Goal: Task Accomplishment & Management: Manage account settings

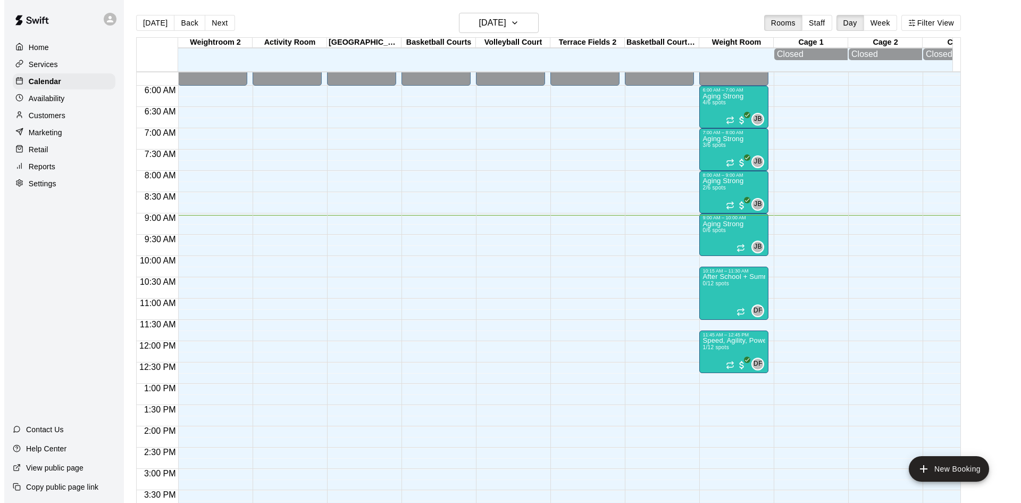
scroll to position [225, 0]
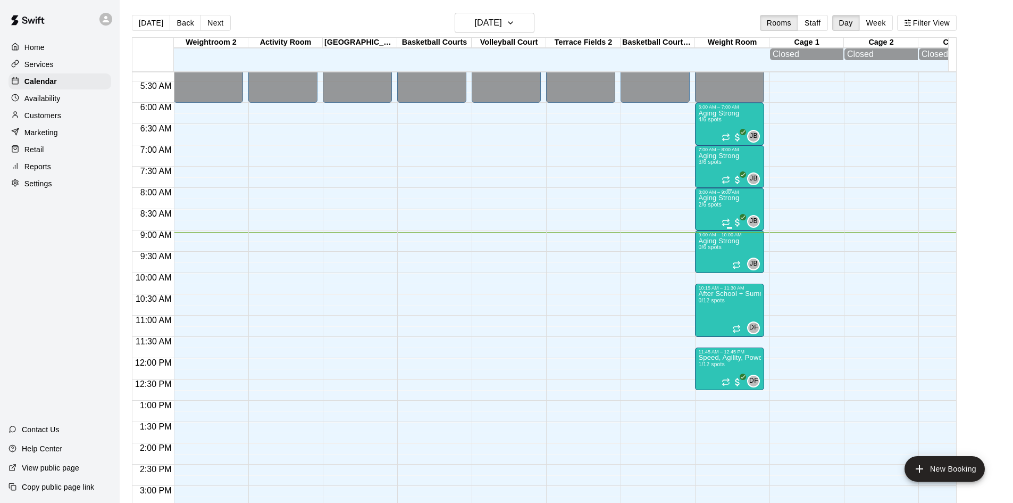
click at [728, 198] on p "Aging Strong" at bounding box center [718, 198] width 41 height 0
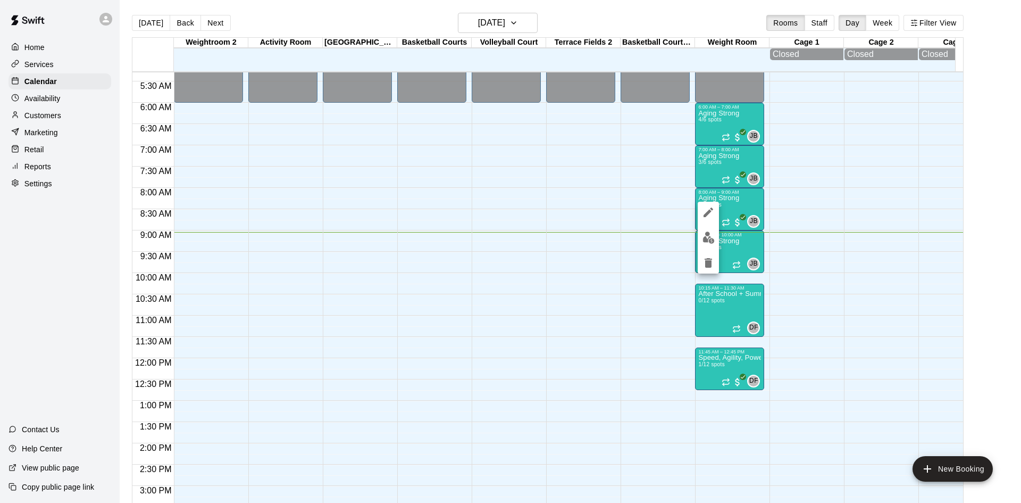
click at [705, 239] on img "edit" at bounding box center [709, 237] width 12 height 12
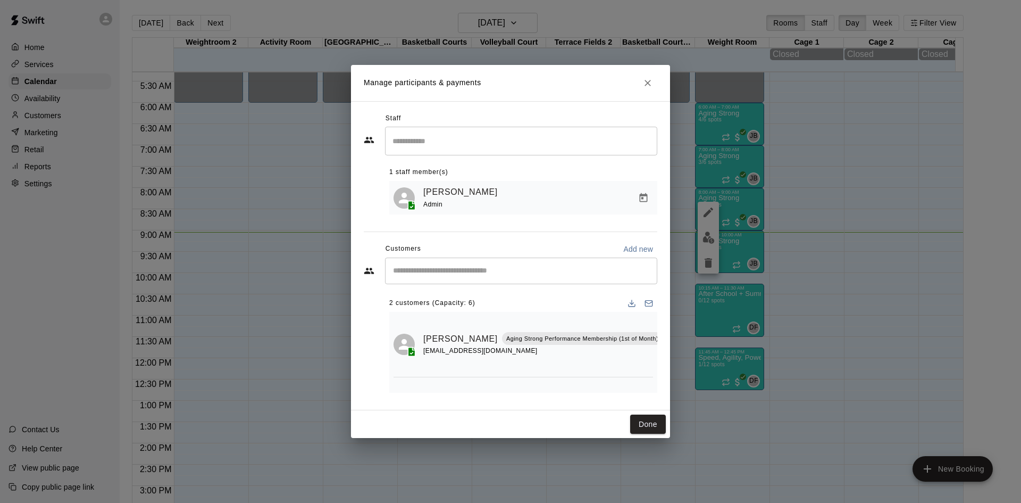
click at [508, 271] on input "Start typing to search customers..." at bounding box center [521, 270] width 263 height 11
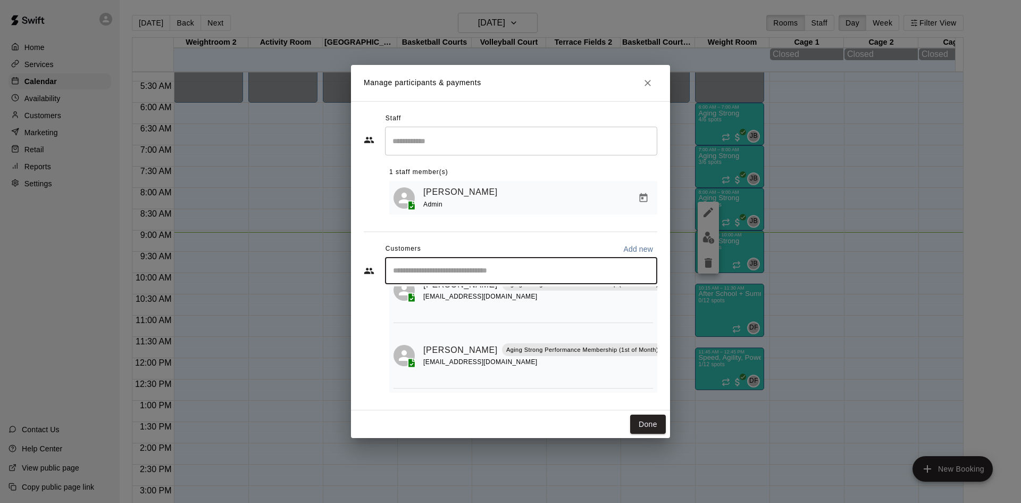
scroll to position [0, 0]
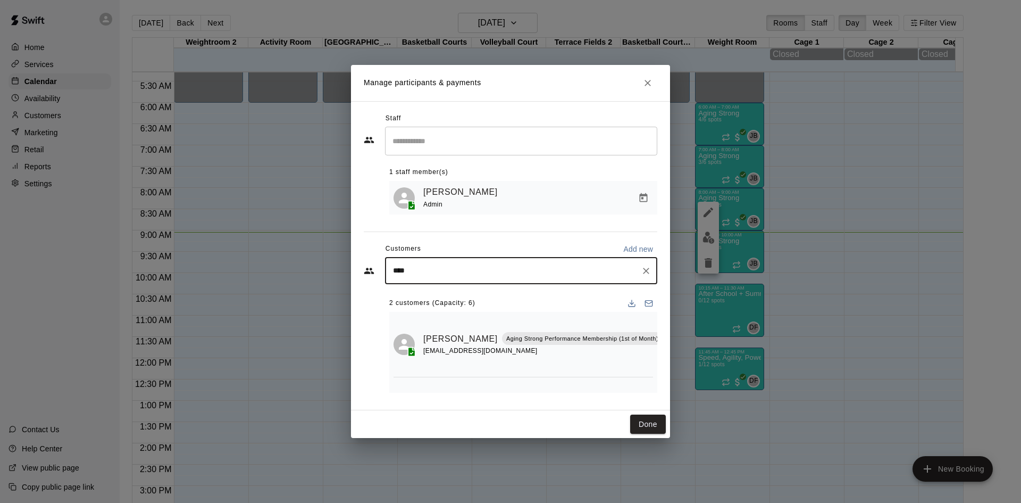
type input "*****"
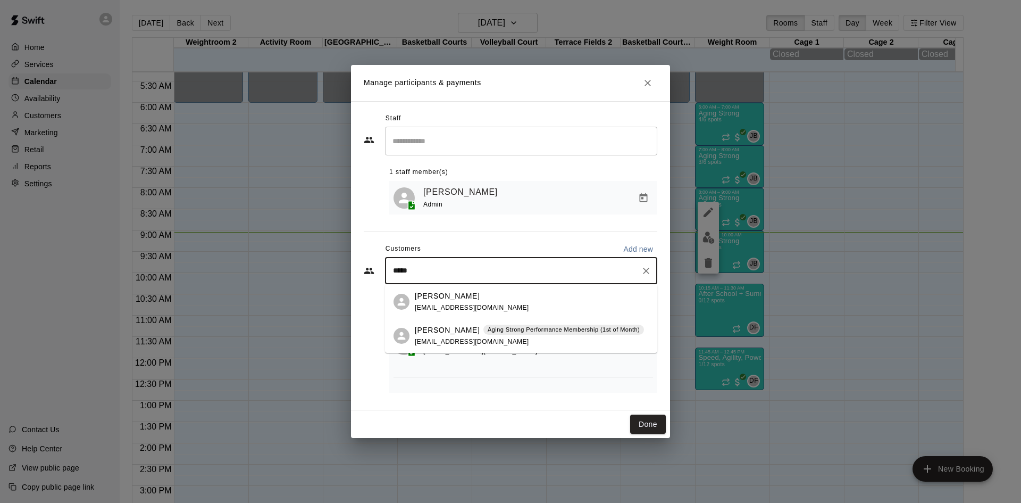
click at [519, 339] on div "[PERSON_NAME] Aging Strong Performance Membership (1st of Month) [EMAIL_ADDRESS…" at bounding box center [529, 335] width 229 height 23
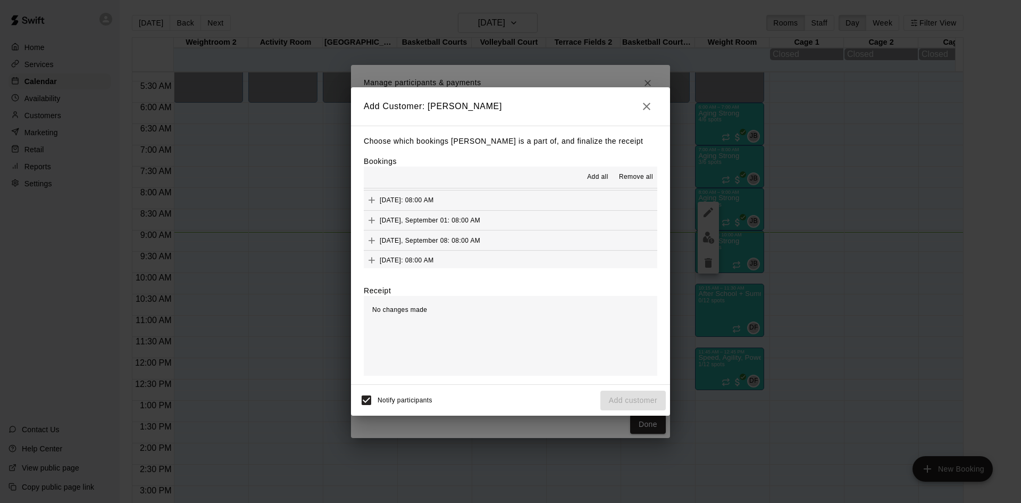
scroll to position [426, 0]
click at [465, 232] on span "(Current)" at bounding box center [451, 232] width 28 height 7
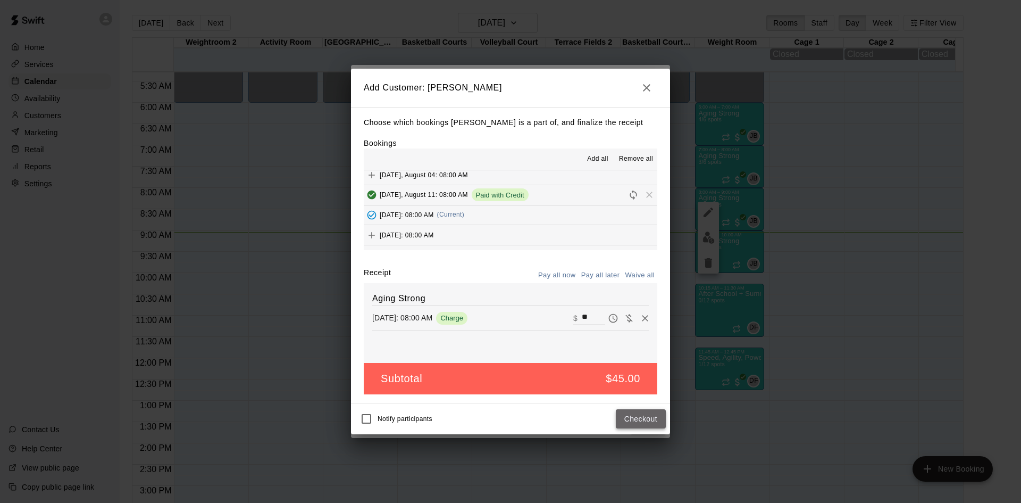
click at [632, 417] on button "Checkout" at bounding box center [641, 419] width 50 height 20
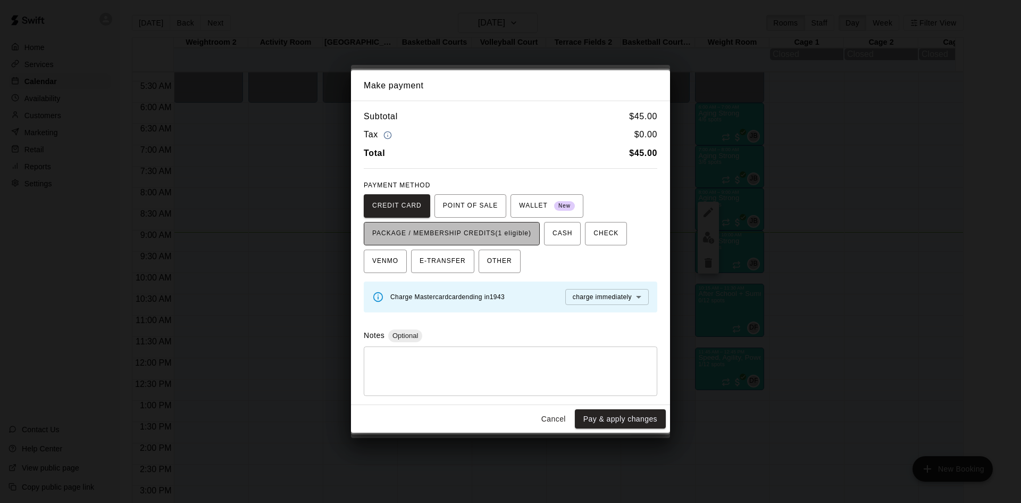
click at [504, 235] on span "PACKAGE / MEMBERSHIP CREDITS (1 eligible)" at bounding box center [451, 233] width 159 height 17
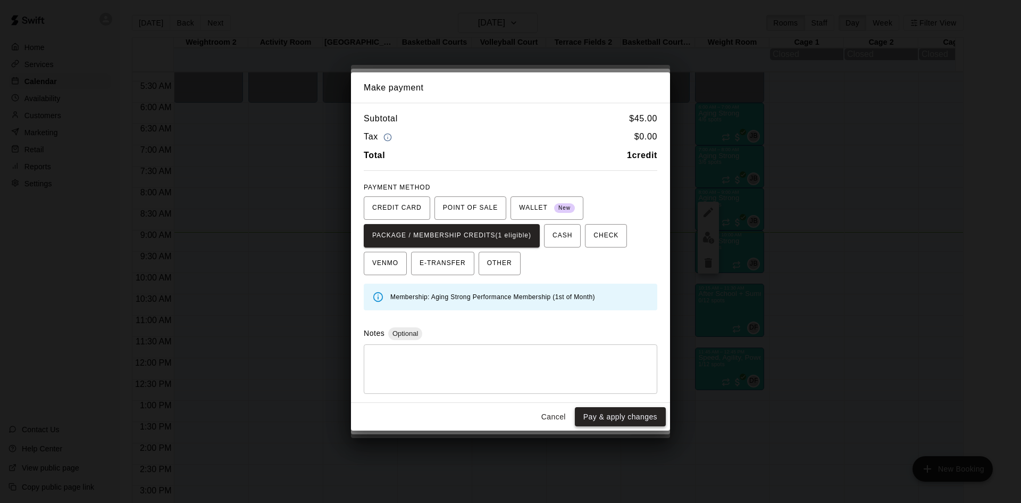
click at [594, 413] on button "Pay & apply changes" at bounding box center [620, 417] width 91 height 20
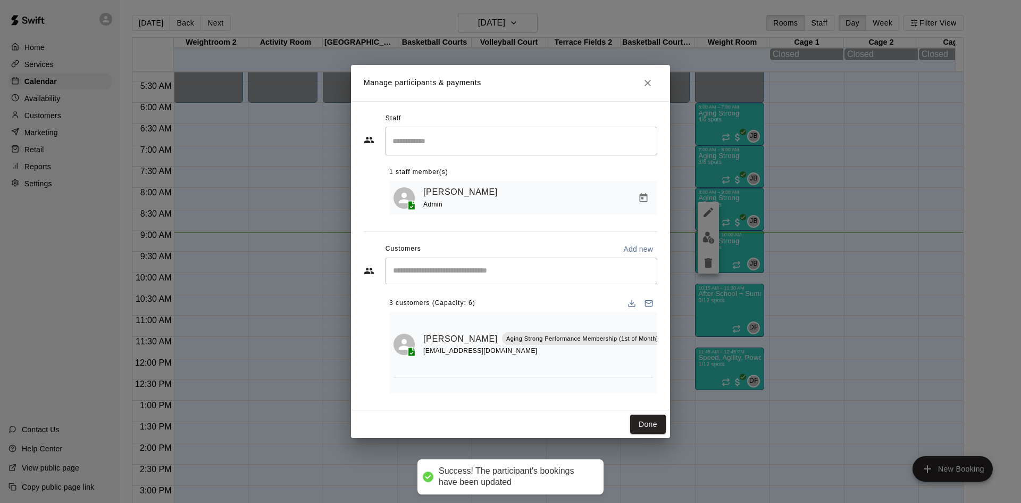
scroll to position [0, 0]
click at [506, 272] on input "Start typing to search customers..." at bounding box center [521, 270] width 263 height 11
type input "********"
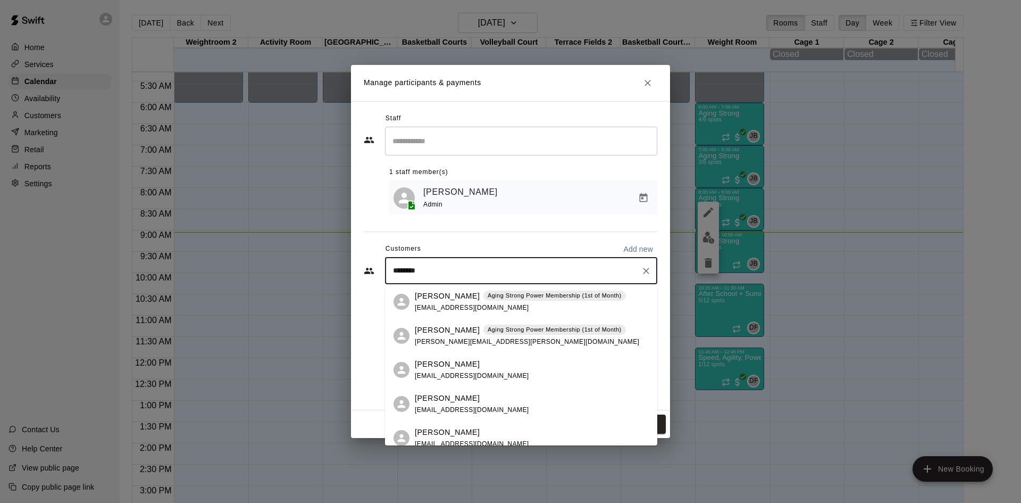
click at [496, 325] on p "Aging Strong Power Membership (1st of Month)" at bounding box center [555, 329] width 134 height 9
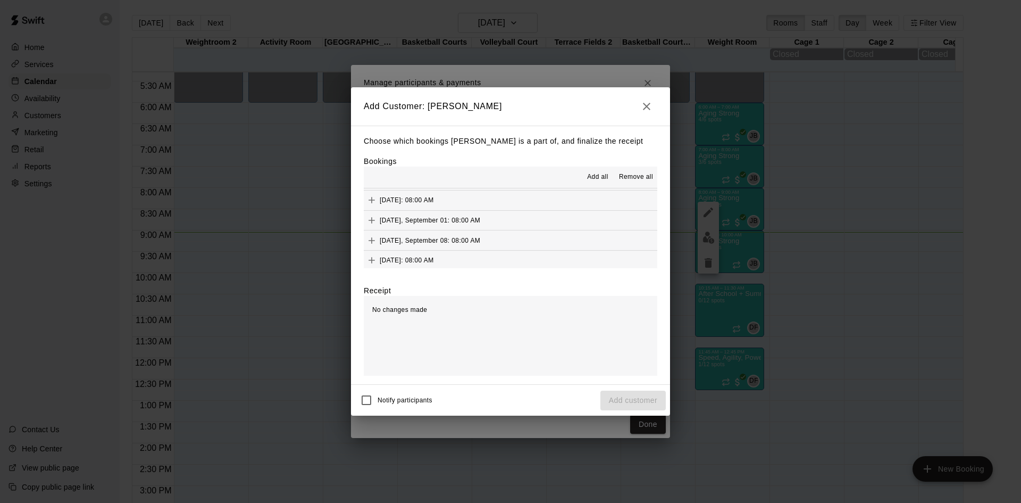
scroll to position [426, 0]
click at [465, 233] on span "(Current)" at bounding box center [451, 232] width 28 height 7
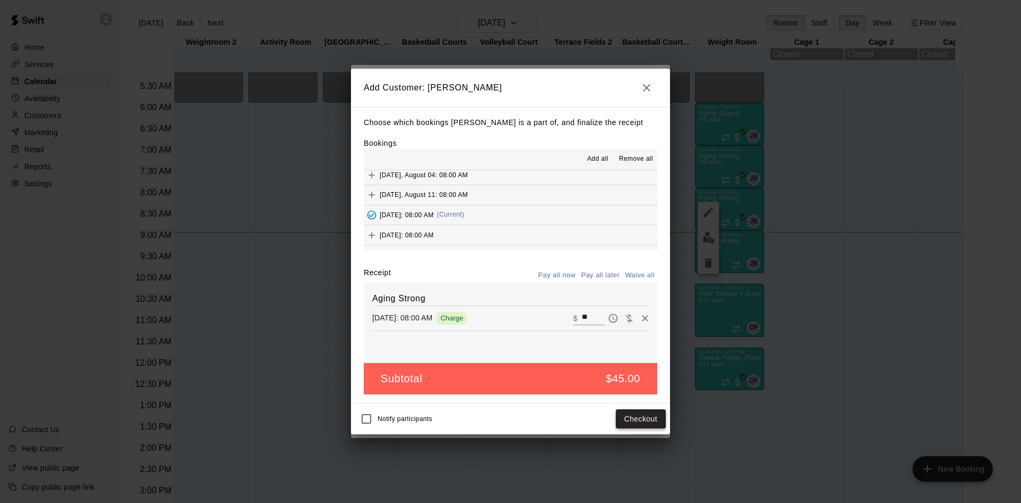
click at [638, 417] on button "Checkout" at bounding box center [641, 419] width 50 height 20
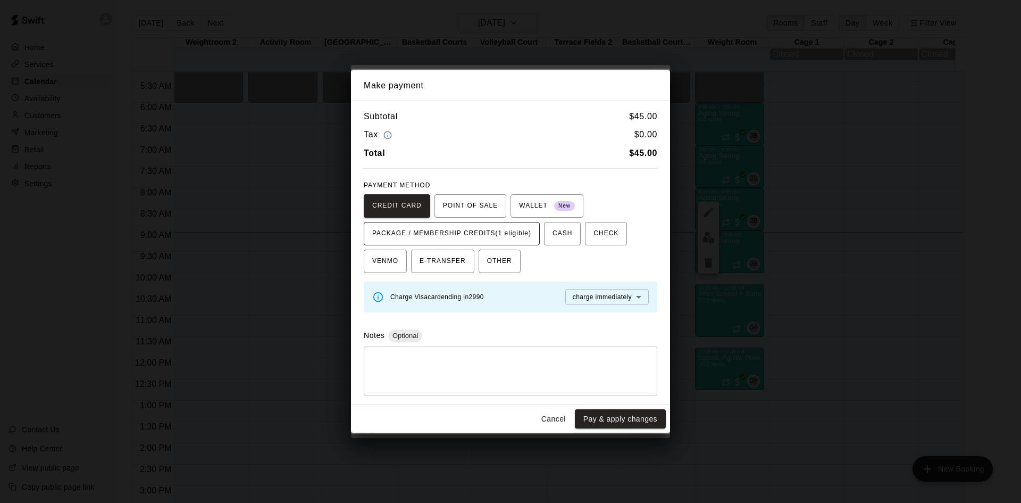
drag, startPoint x: 520, startPoint y: 236, endPoint x: 522, endPoint y: 243, distance: 7.1
click at [520, 237] on span "PACKAGE / MEMBERSHIP CREDITS (1 eligible)" at bounding box center [451, 233] width 159 height 17
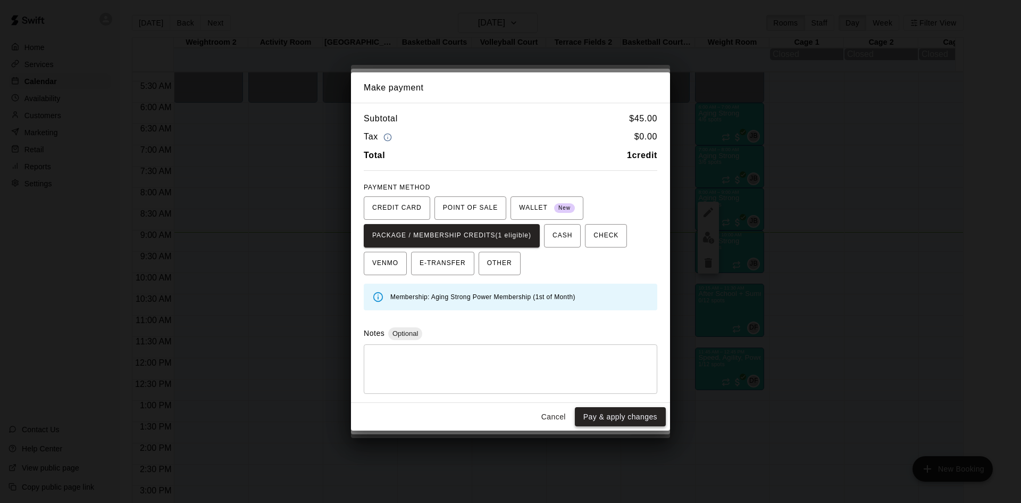
click at [590, 411] on button "Pay & apply changes" at bounding box center [620, 417] width 91 height 20
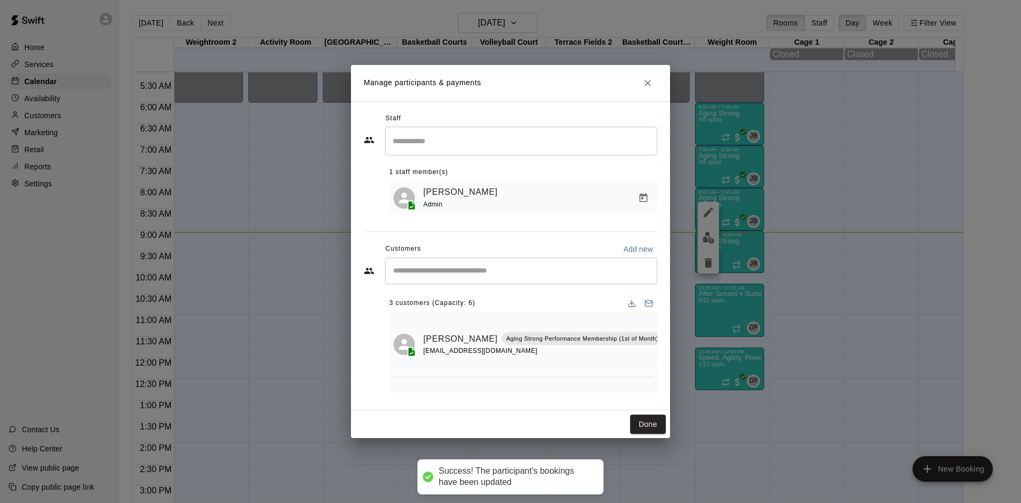
scroll to position [0, 0]
click at [500, 272] on input "Start typing to search customers..." at bounding box center [521, 270] width 263 height 11
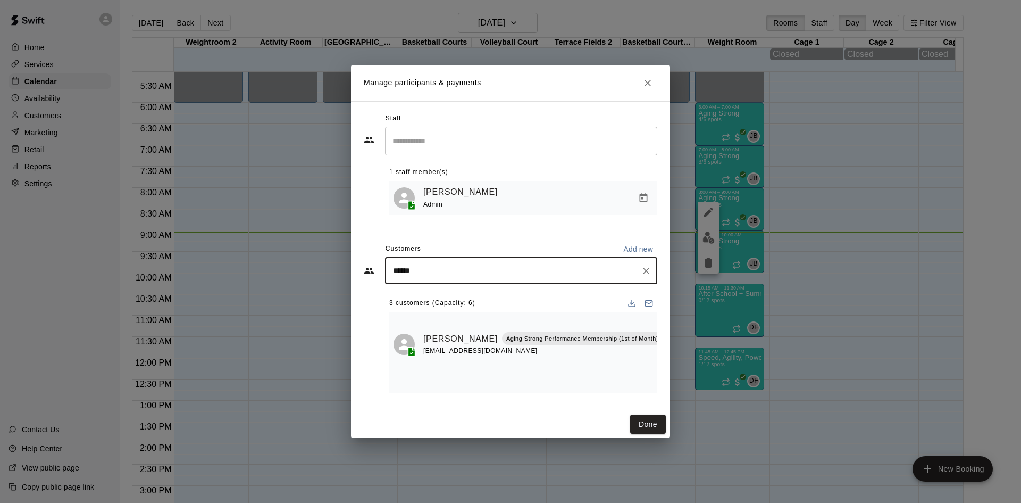
type input "*******"
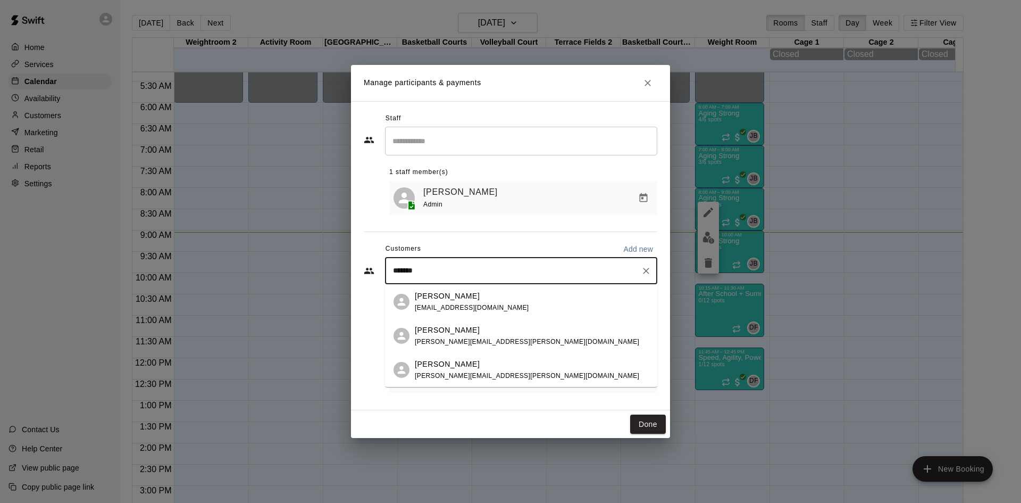
click at [510, 343] on div "Kimball Kraus [EMAIL_ADDRESS][PERSON_NAME][DOMAIN_NAME]" at bounding box center [532, 335] width 234 height 23
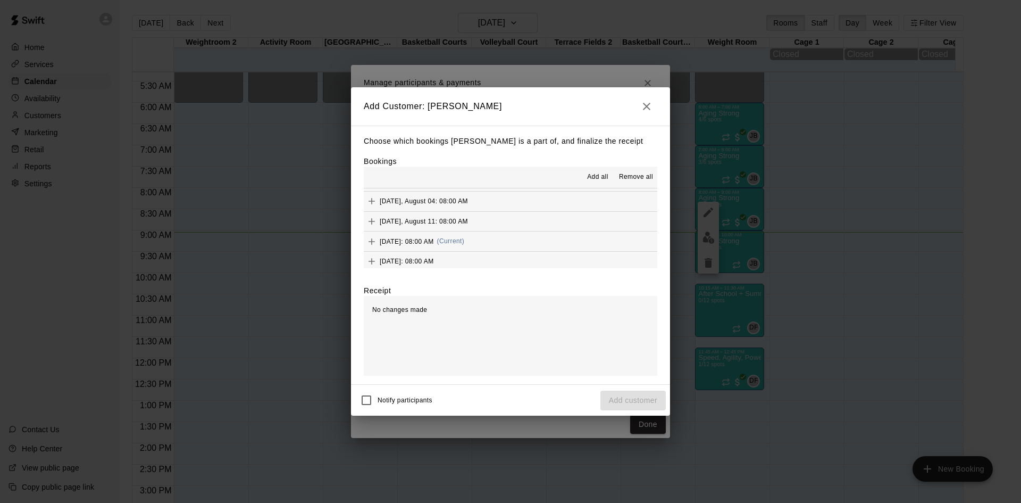
scroll to position [426, 0]
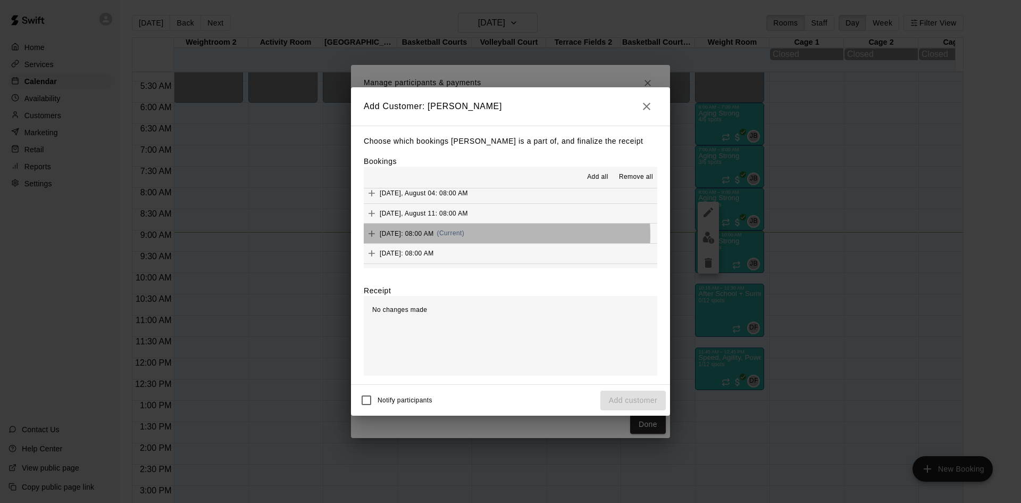
click at [503, 236] on button "[DATE]: 08:00 AM (Current)" at bounding box center [511, 233] width 294 height 20
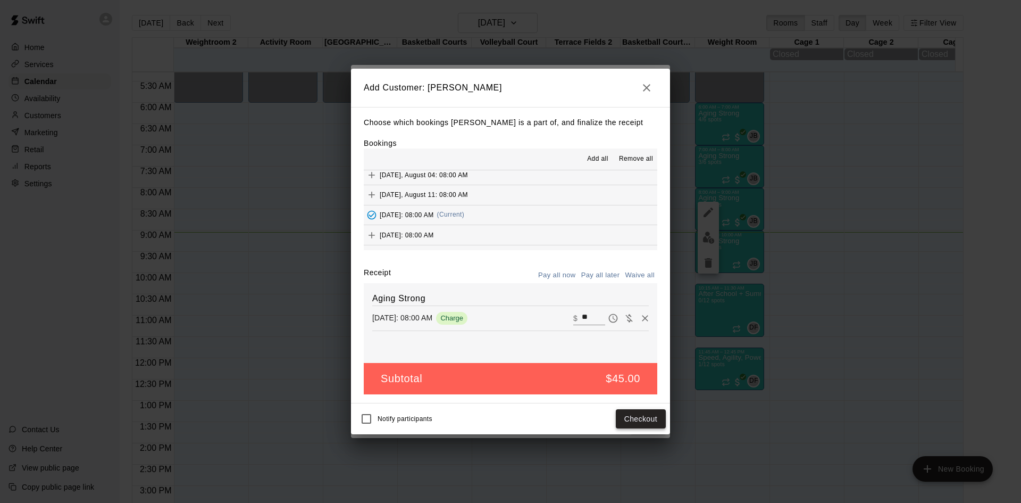
click at [635, 423] on button "Checkout" at bounding box center [641, 419] width 50 height 20
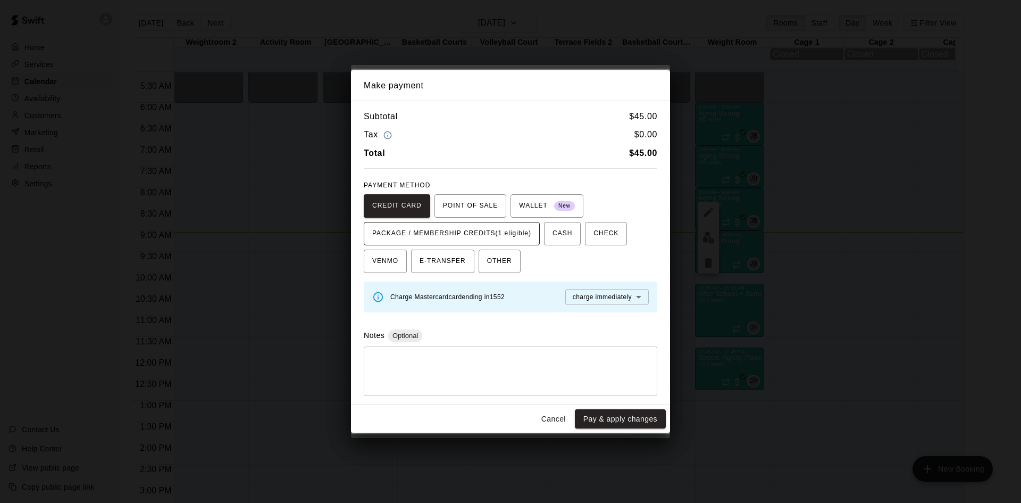
click at [512, 235] on span "PACKAGE / MEMBERSHIP CREDITS (1 eligible)" at bounding box center [451, 233] width 159 height 17
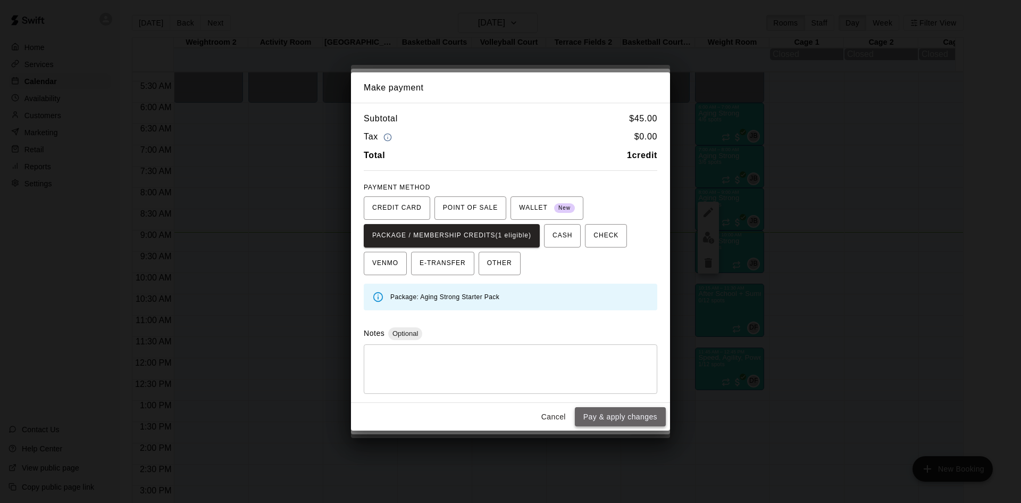
click at [596, 419] on button "Pay & apply changes" at bounding box center [620, 417] width 91 height 20
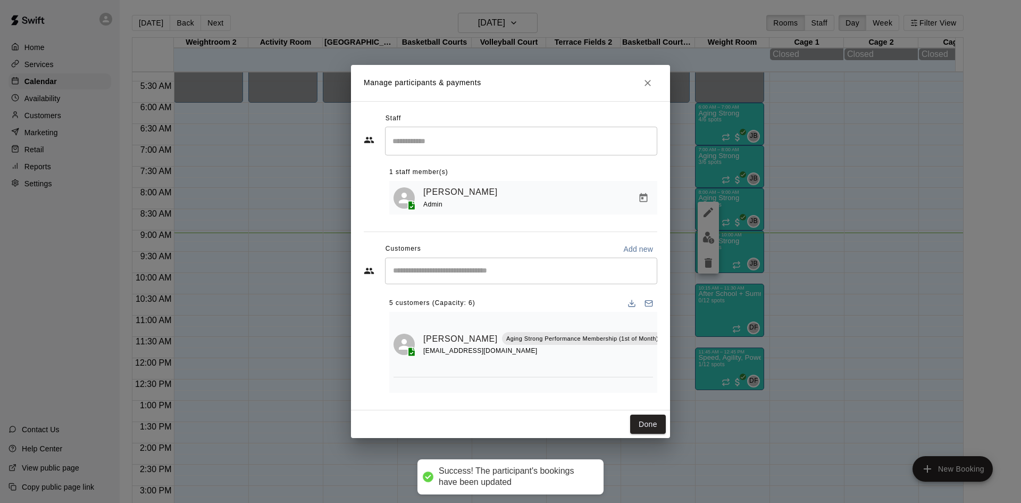
click at [523, 273] on input "Start typing to search customers..." at bounding box center [521, 270] width 263 height 11
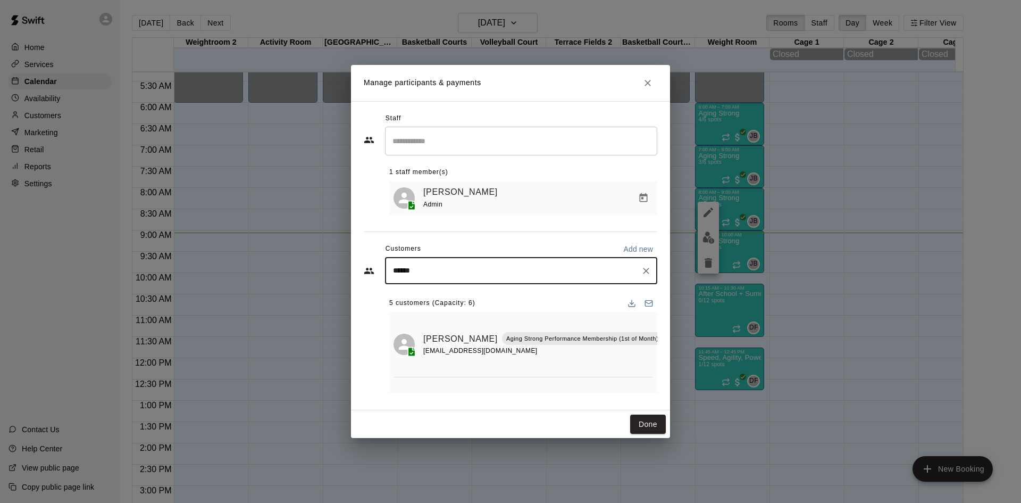
type input "*******"
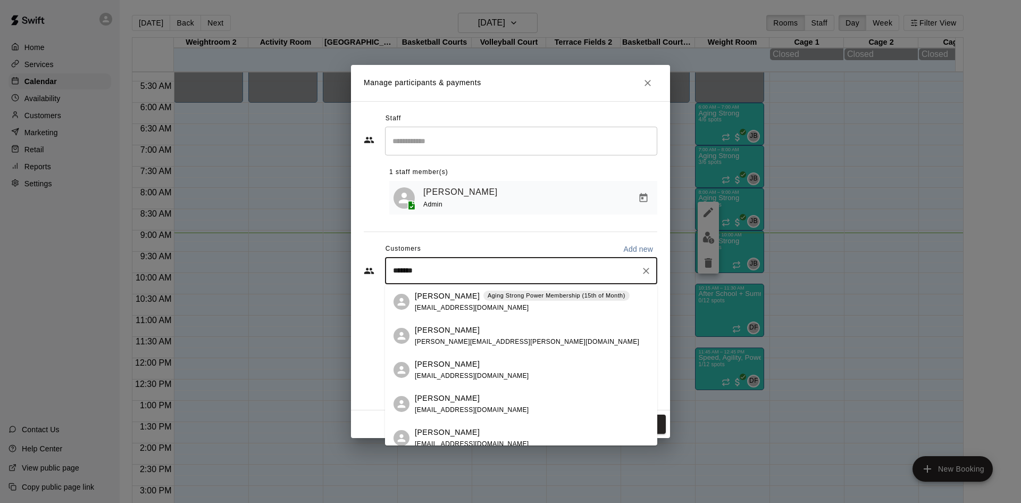
click at [522, 302] on div "[PERSON_NAME] Aging Strong Power Membership (15th of Month) [EMAIL_ADDRESS][DOM…" at bounding box center [522, 301] width 215 height 23
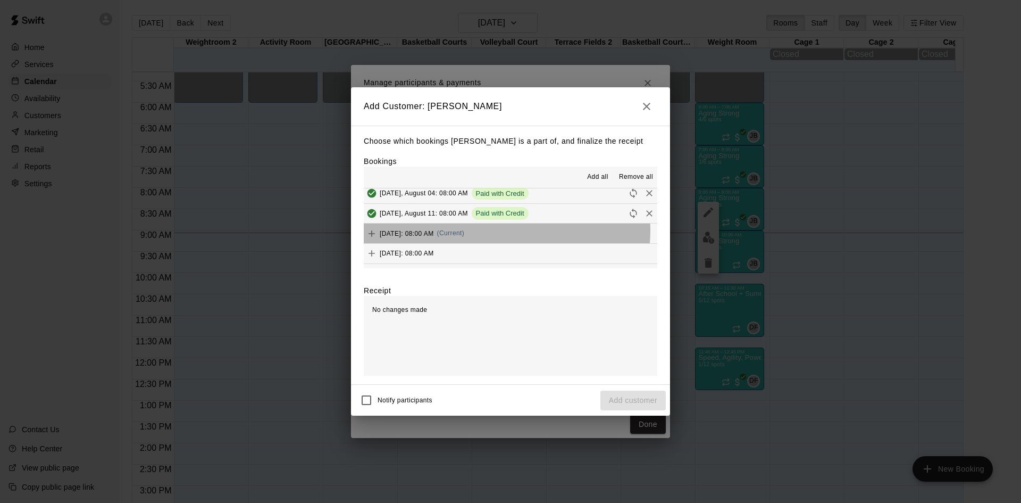
click at [465, 231] on span "(Current)" at bounding box center [451, 232] width 28 height 7
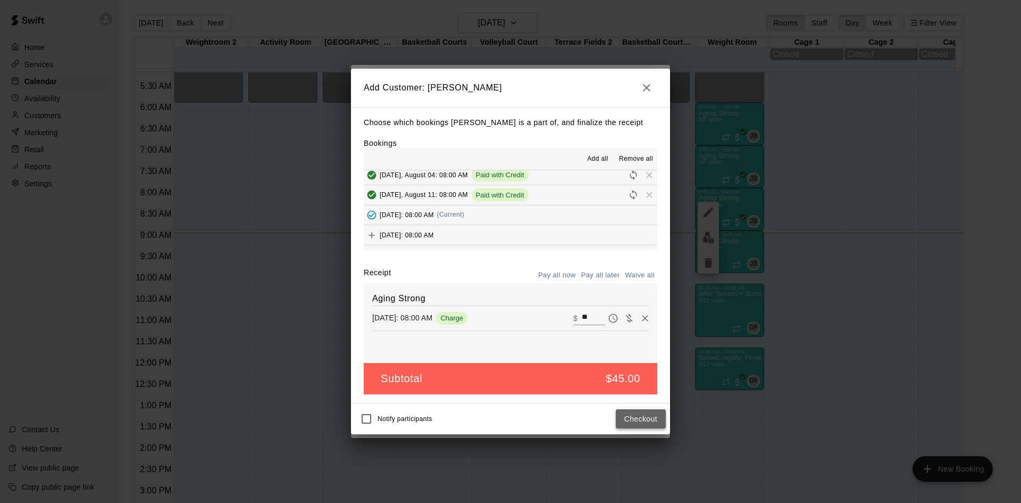
click at [630, 418] on button "Checkout" at bounding box center [641, 419] width 50 height 20
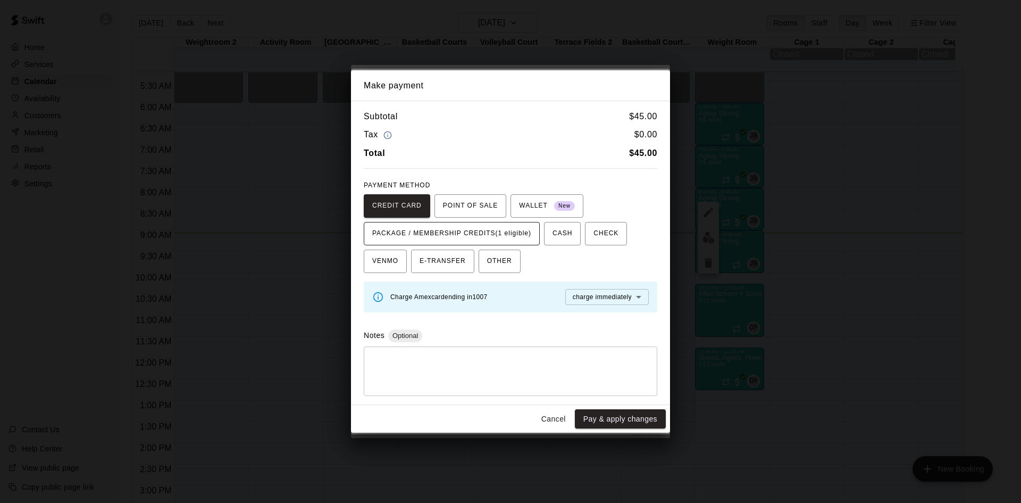
click at [529, 232] on span "PACKAGE / MEMBERSHIP CREDITS (1 eligible)" at bounding box center [451, 233] width 159 height 17
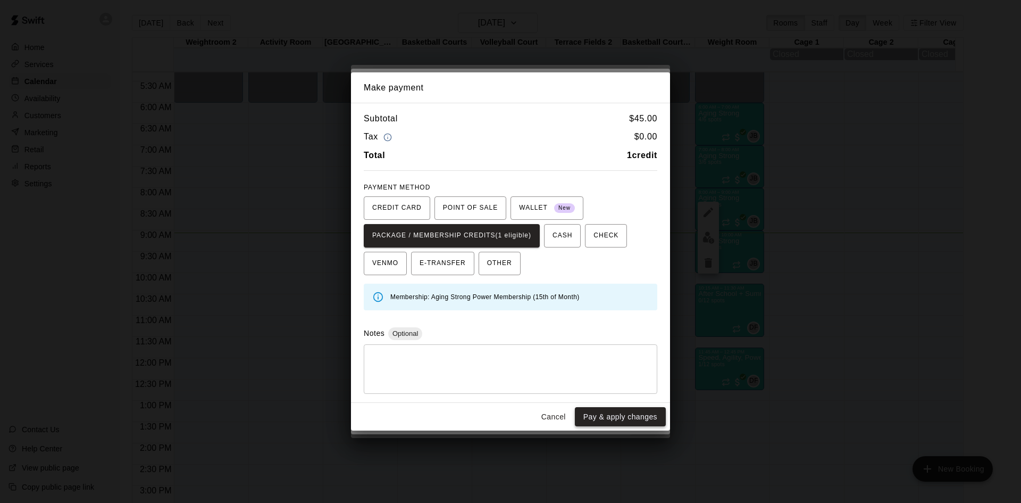
click at [607, 423] on button "Pay & apply changes" at bounding box center [620, 417] width 91 height 20
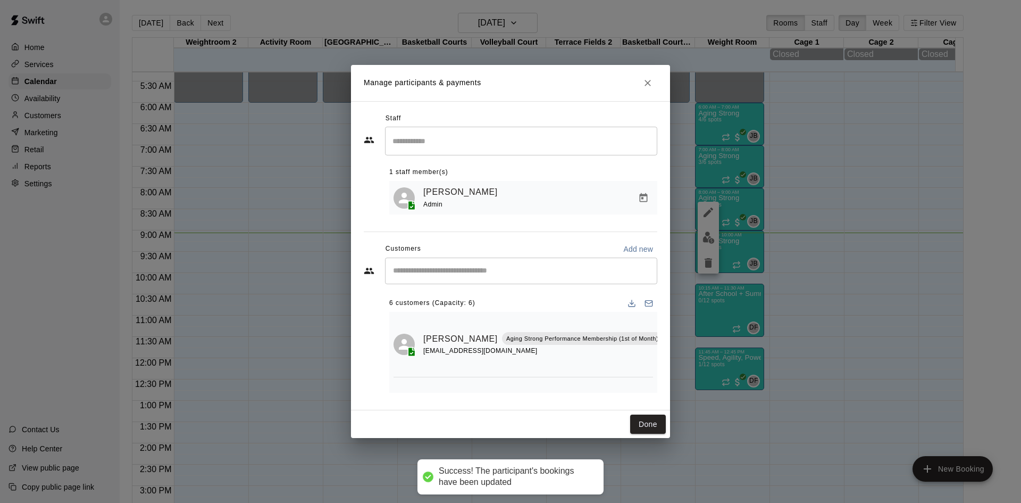
scroll to position [0, 0]
click at [545, 259] on div "​" at bounding box center [521, 270] width 272 height 27
click at [548, 276] on input "Start typing to search customers..." at bounding box center [521, 270] width 263 height 11
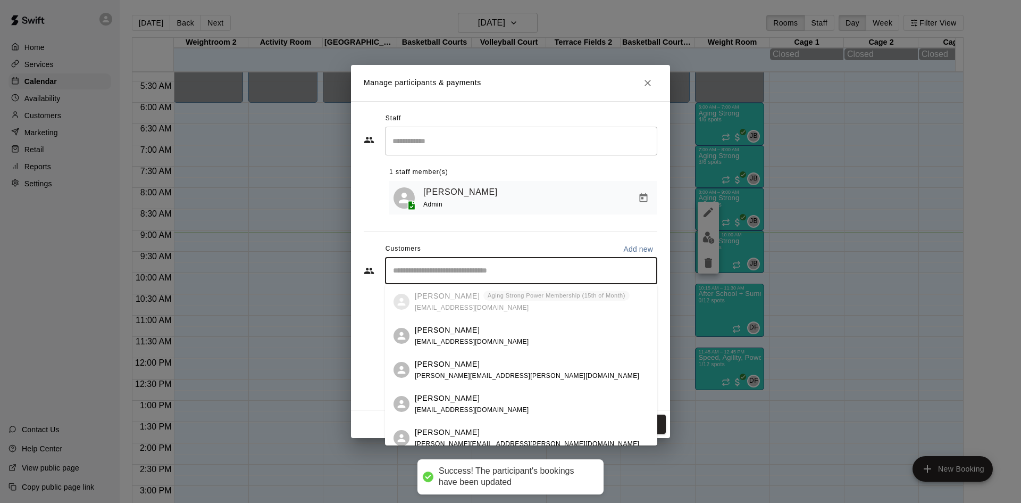
click at [548, 276] on input "Start typing to search customers..." at bounding box center [521, 270] width 263 height 11
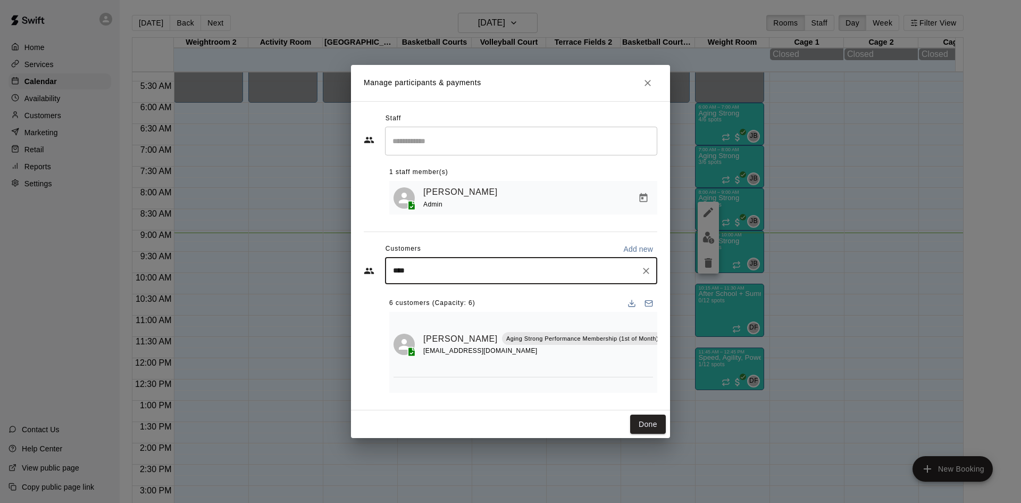
type input "*****"
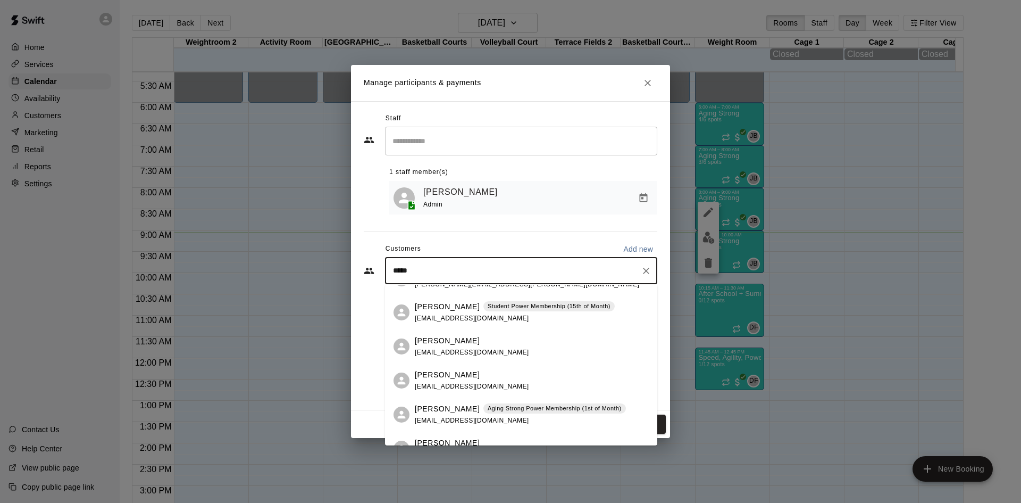
scroll to position [180, 0]
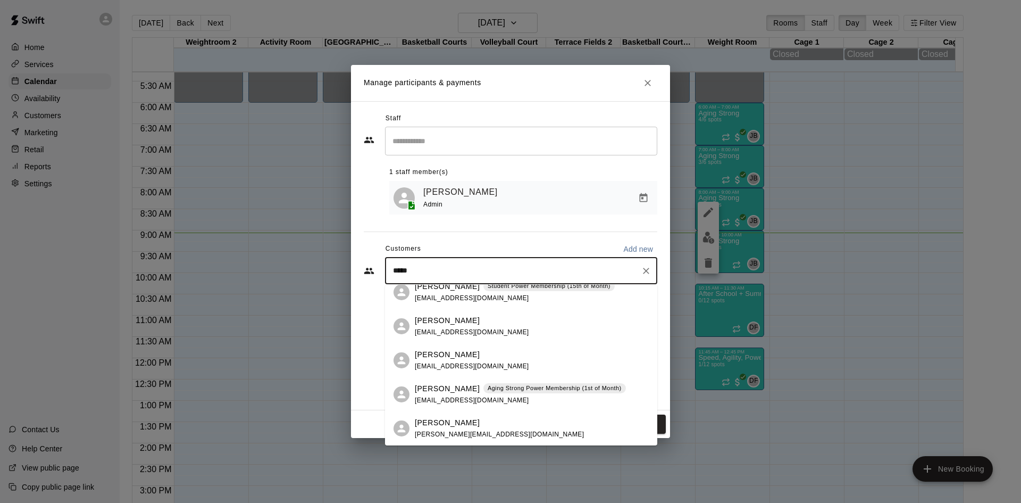
click at [519, 392] on p "Aging Strong Power Membership (1st of Month)" at bounding box center [555, 388] width 134 height 9
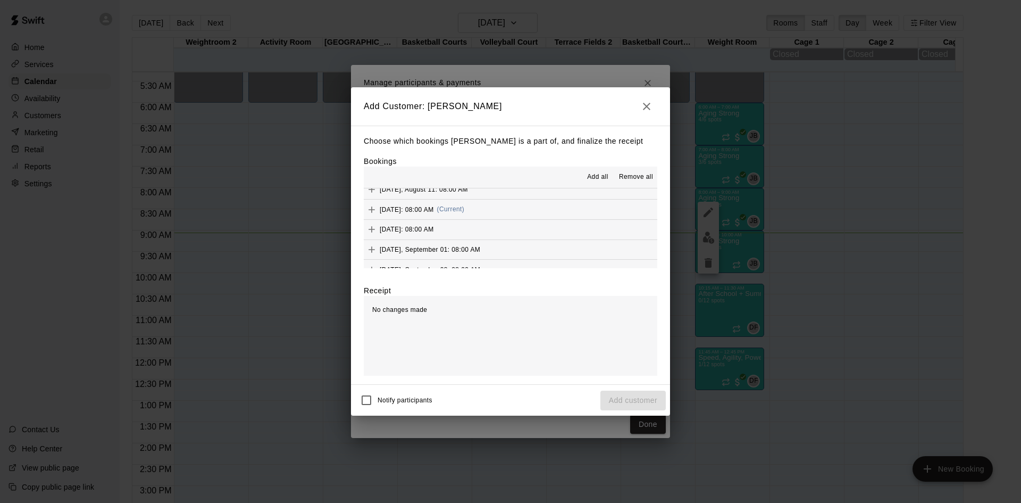
scroll to position [426, 0]
click at [509, 227] on button "[DATE]: 08:00 AM (Current)" at bounding box center [511, 233] width 294 height 20
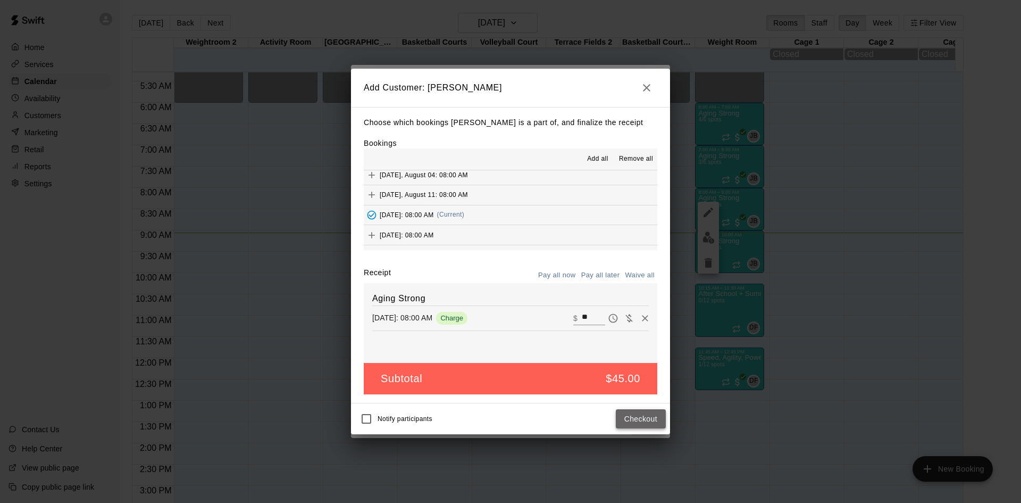
click at [636, 421] on button "Checkout" at bounding box center [641, 419] width 50 height 20
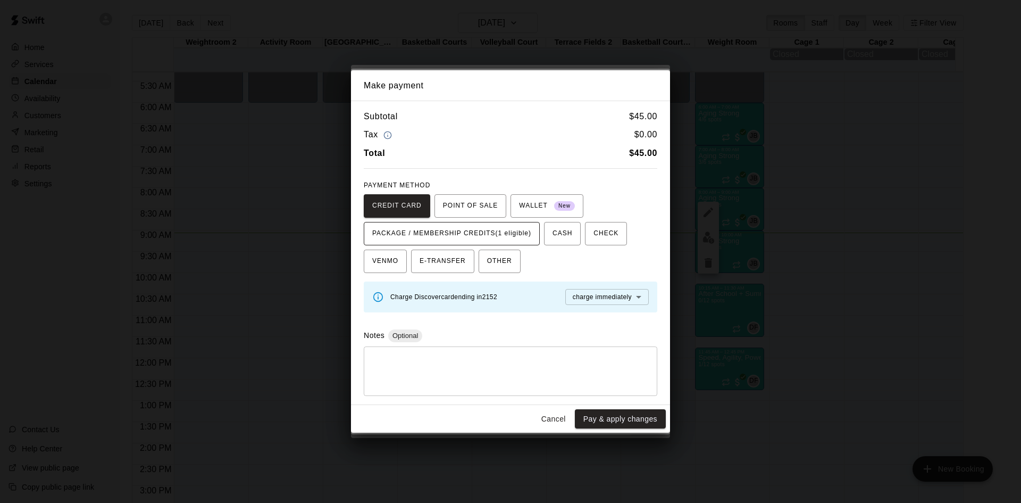
click at [505, 235] on span "PACKAGE / MEMBERSHIP CREDITS (1 eligible)" at bounding box center [451, 233] width 159 height 17
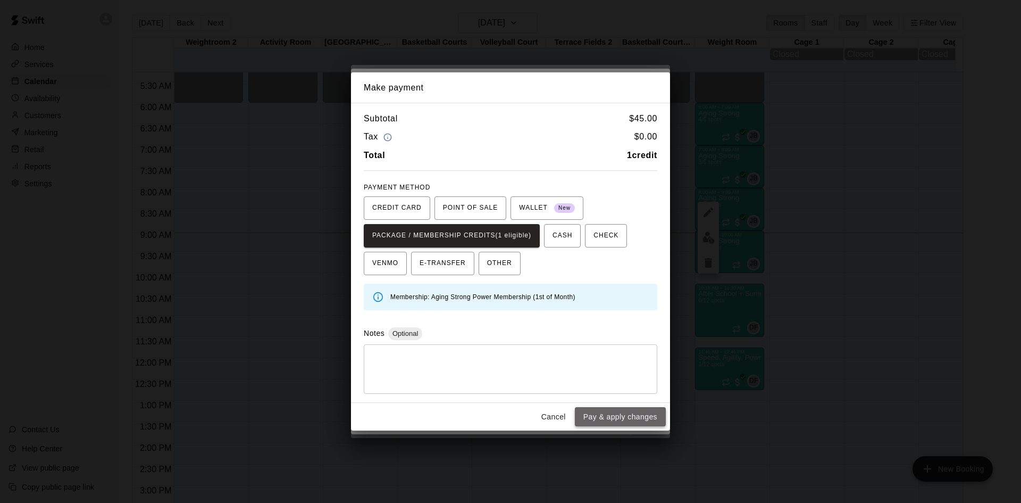
click at [590, 415] on button "Pay & apply changes" at bounding box center [620, 417] width 91 height 20
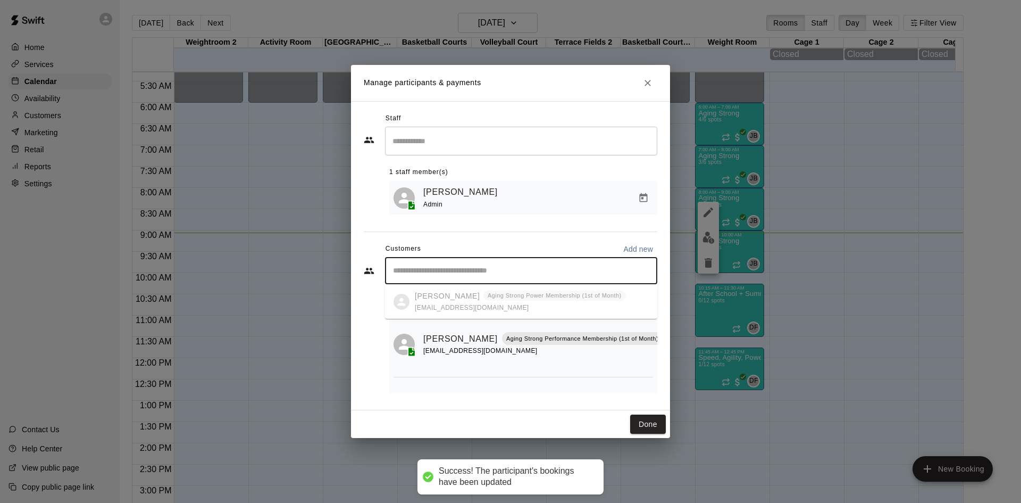
click at [546, 271] on input "Start typing to search customers..." at bounding box center [521, 270] width 263 height 11
type input "*******"
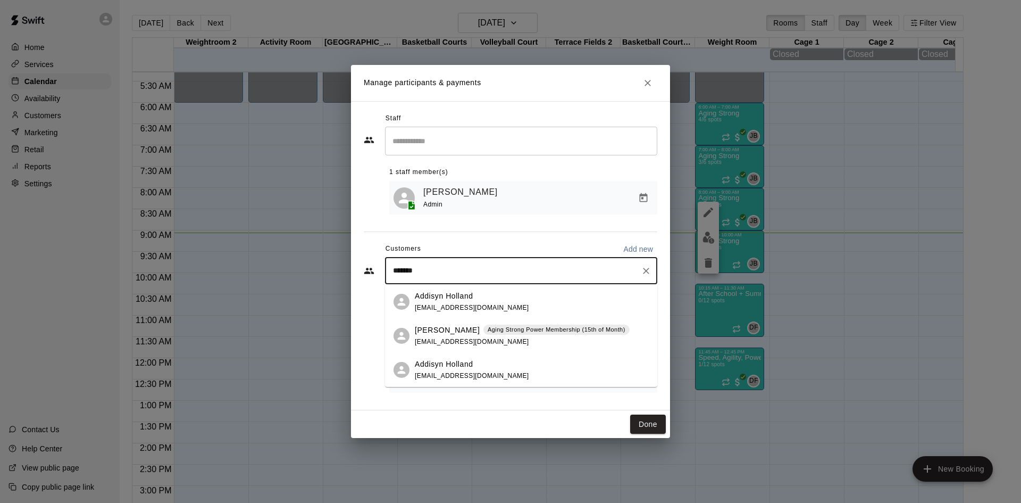
click at [542, 330] on p "Aging Strong Power Membership (15th of Month)" at bounding box center [557, 329] width 138 height 9
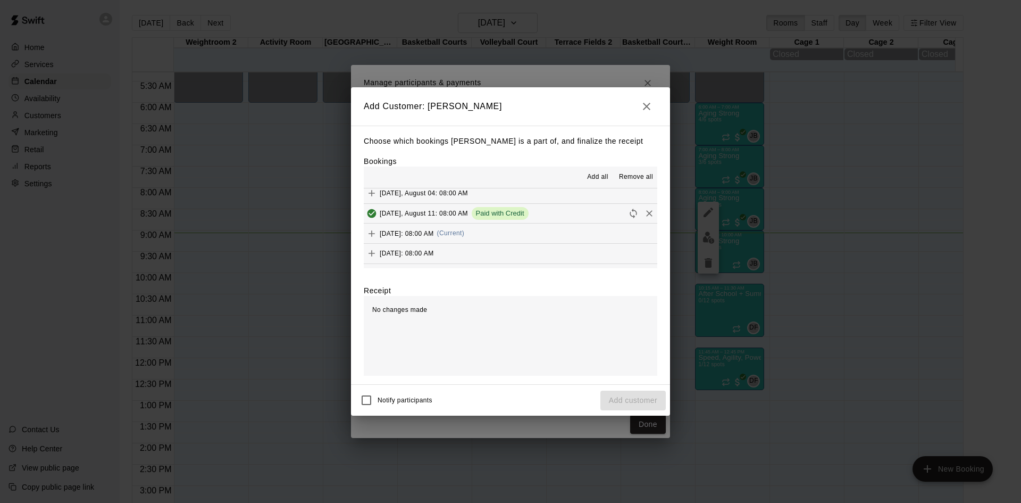
click at [522, 235] on button "[DATE]: 08:00 AM (Current)" at bounding box center [511, 233] width 294 height 20
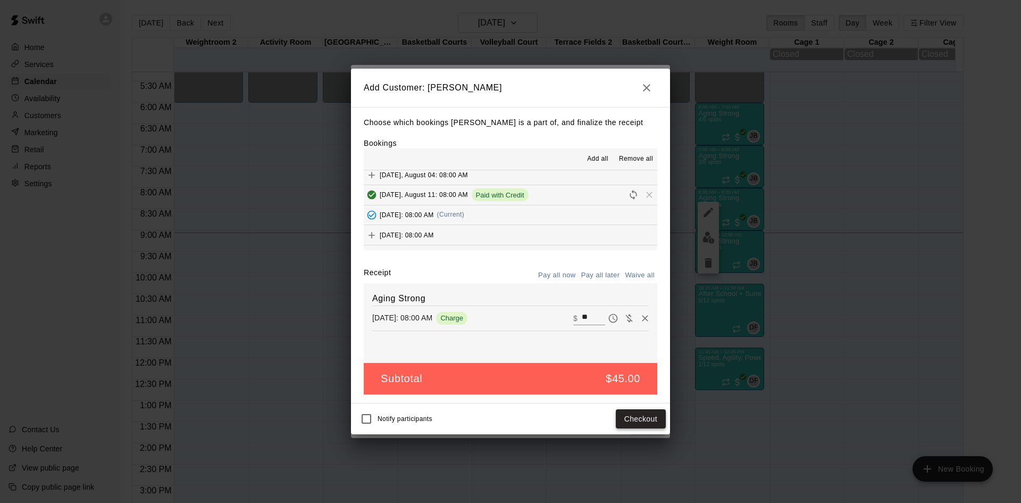
click at [636, 422] on button "Checkout" at bounding box center [641, 419] width 50 height 20
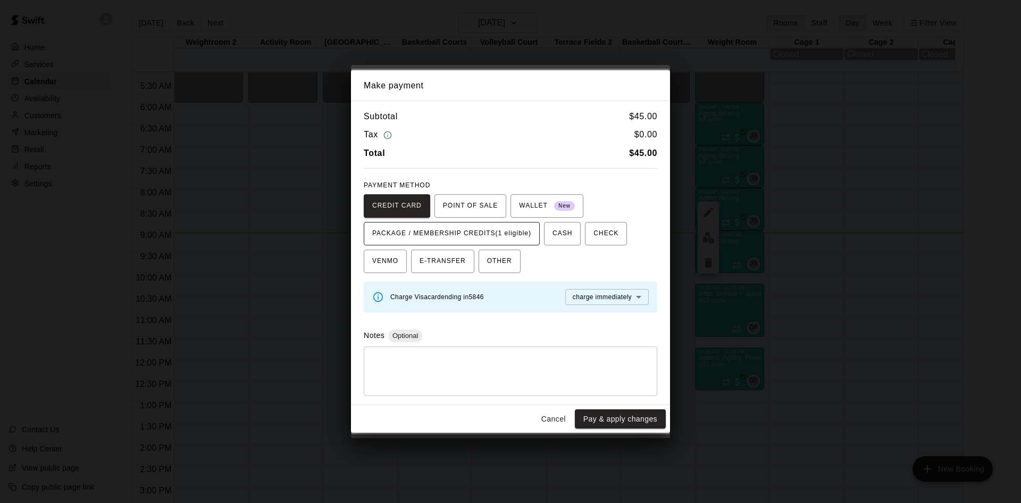
click at [528, 238] on span "PACKAGE / MEMBERSHIP CREDITS (1 eligible)" at bounding box center [451, 233] width 159 height 17
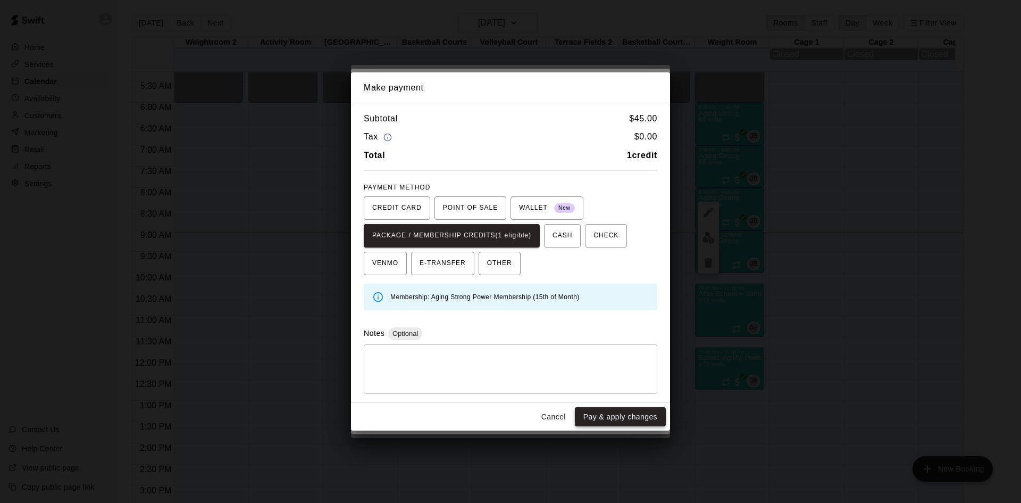
click at [600, 417] on button "Pay & apply changes" at bounding box center [620, 417] width 91 height 20
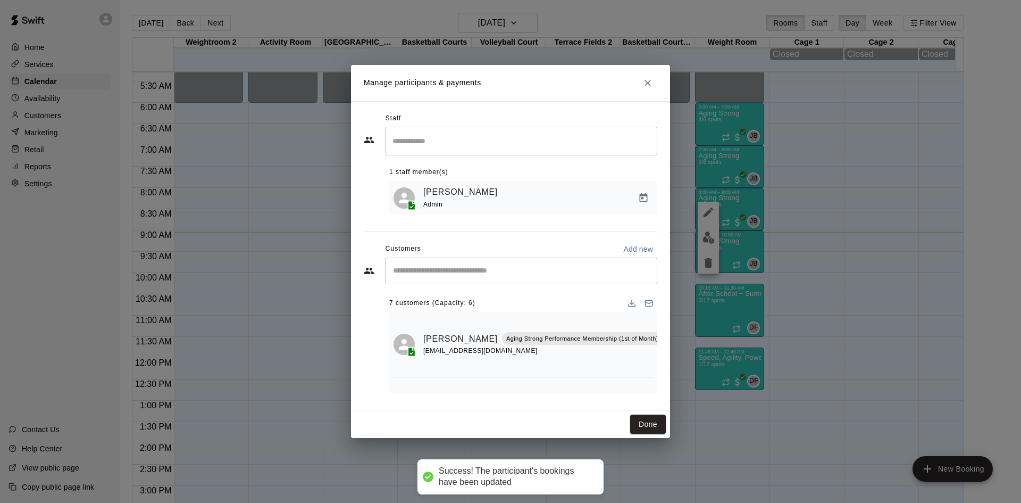
scroll to position [0, 0]
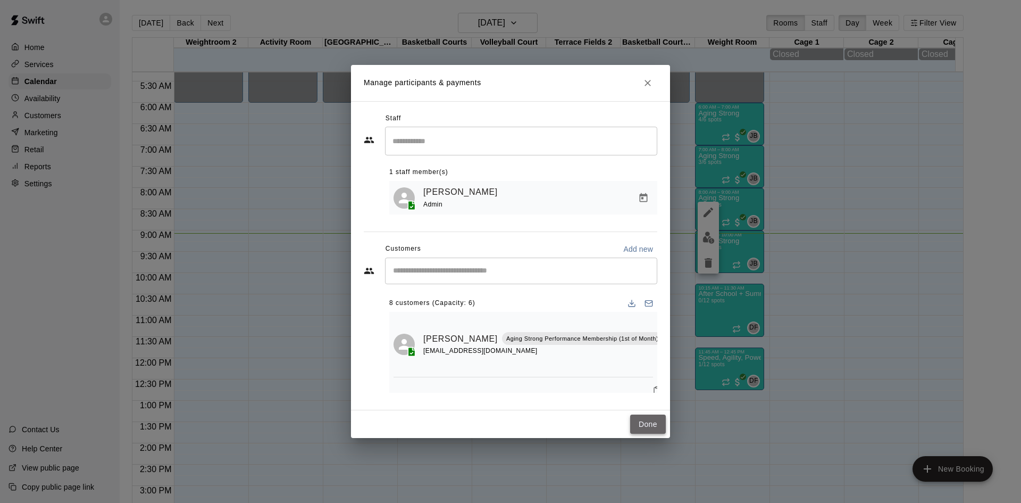
click at [642, 427] on button "Done" at bounding box center [648, 424] width 36 height 20
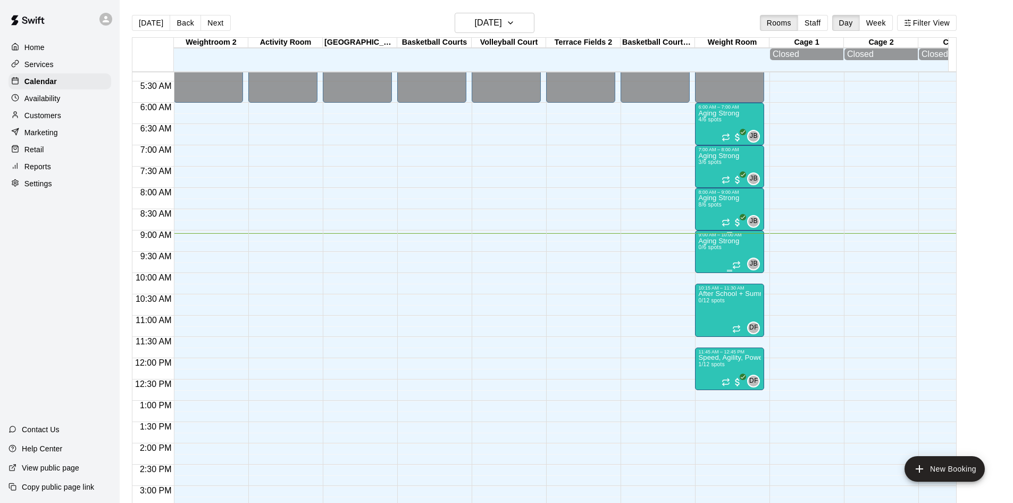
click at [709, 241] on p "Aging Strong" at bounding box center [718, 241] width 41 height 0
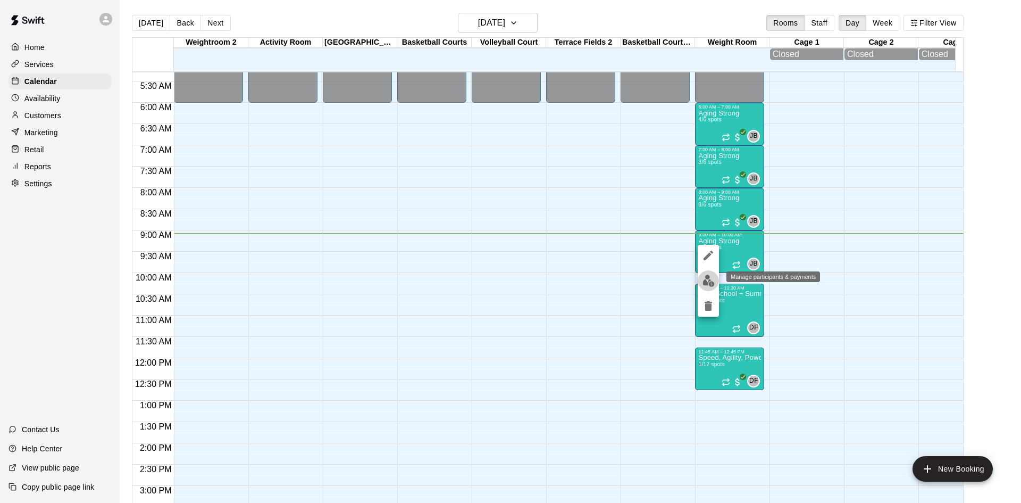
click at [714, 279] on img "edit" at bounding box center [709, 280] width 12 height 12
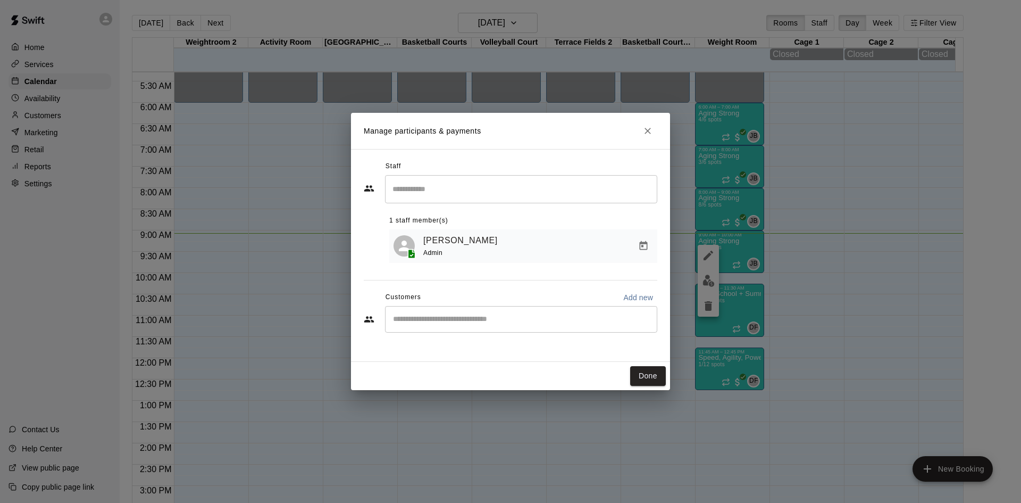
click at [521, 323] on input "Start typing to search customers..." at bounding box center [521, 319] width 263 height 11
type input "******"
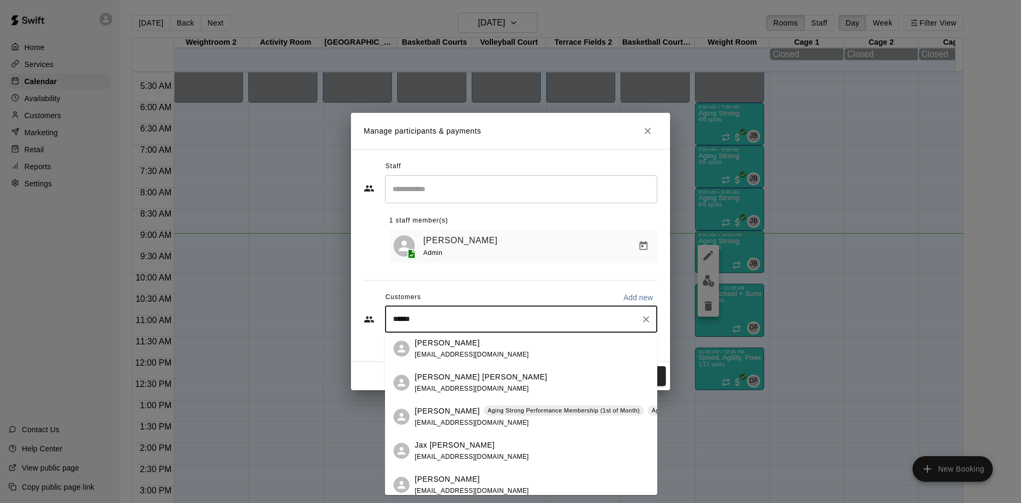
scroll to position [146, 0]
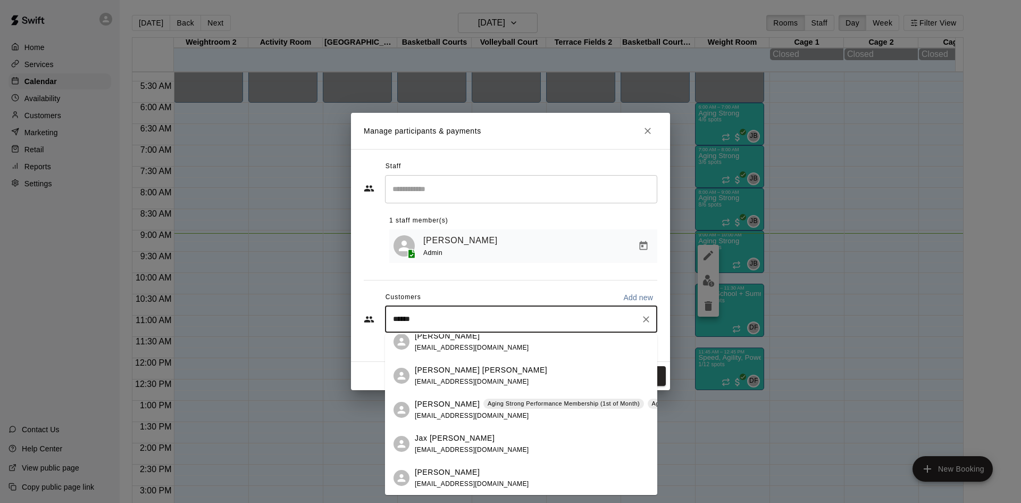
click at [513, 409] on div "[PERSON_NAME] Aging Strong Performance Membership (1st of Month) Aging Strong P…" at bounding box center [684, 409] width 539 height 23
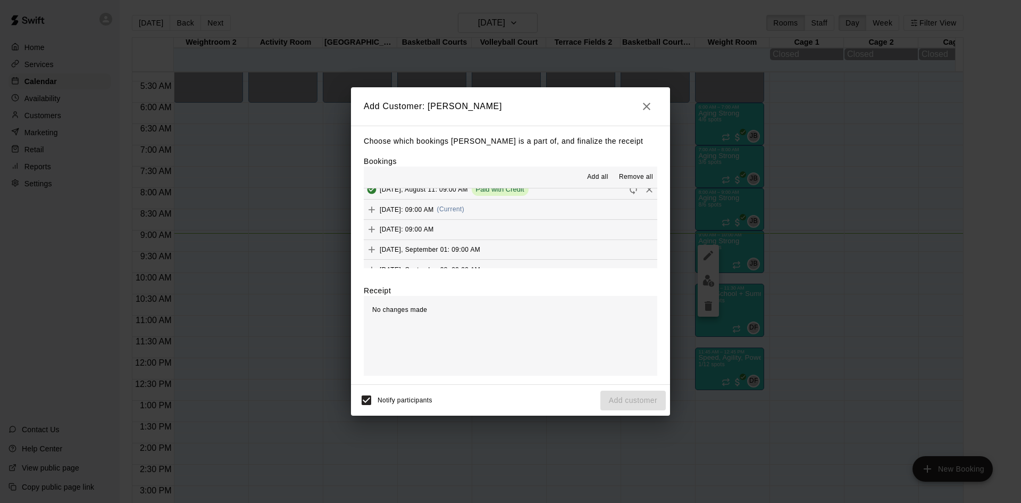
scroll to position [426, 0]
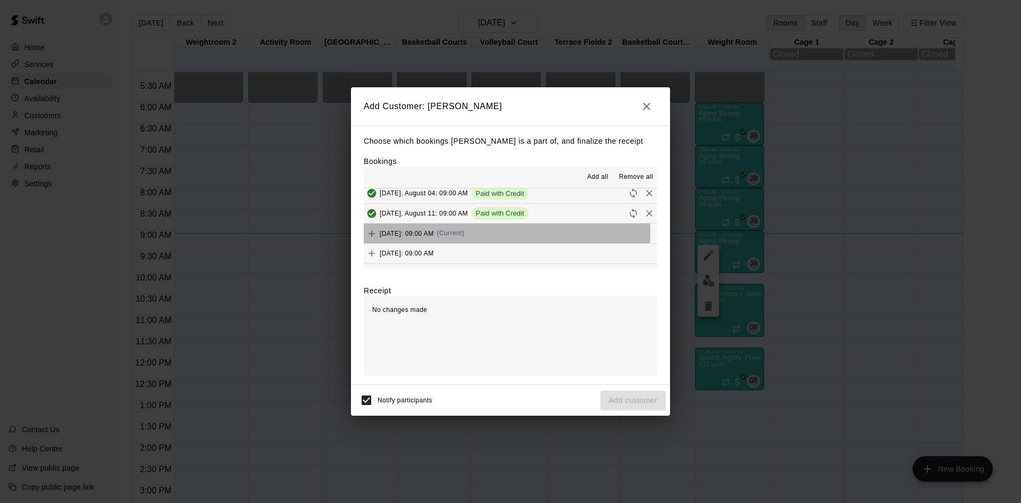
click at [502, 232] on button "[DATE]: 09:00 AM (Current)" at bounding box center [511, 233] width 294 height 20
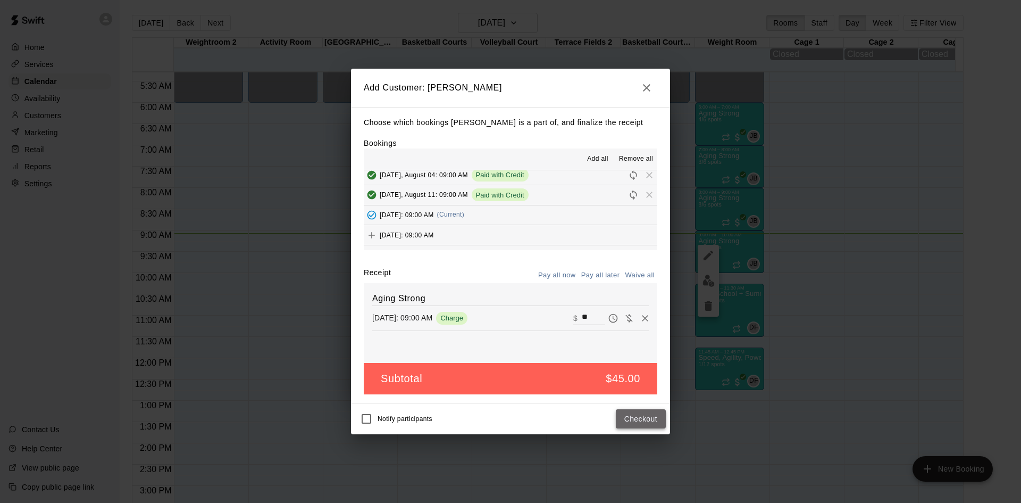
click at [636, 422] on button "Checkout" at bounding box center [641, 419] width 50 height 20
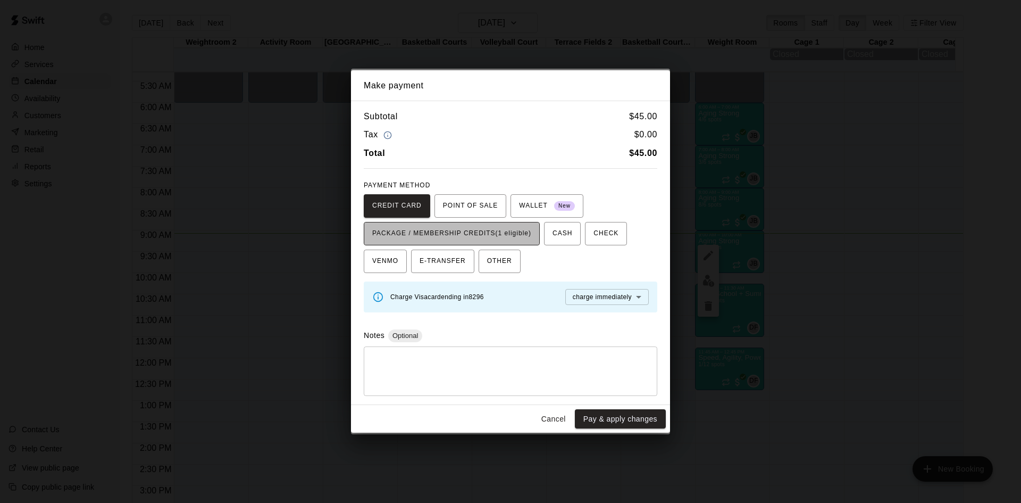
click at [502, 227] on span "PACKAGE / MEMBERSHIP CREDITS (1 eligible)" at bounding box center [451, 233] width 159 height 17
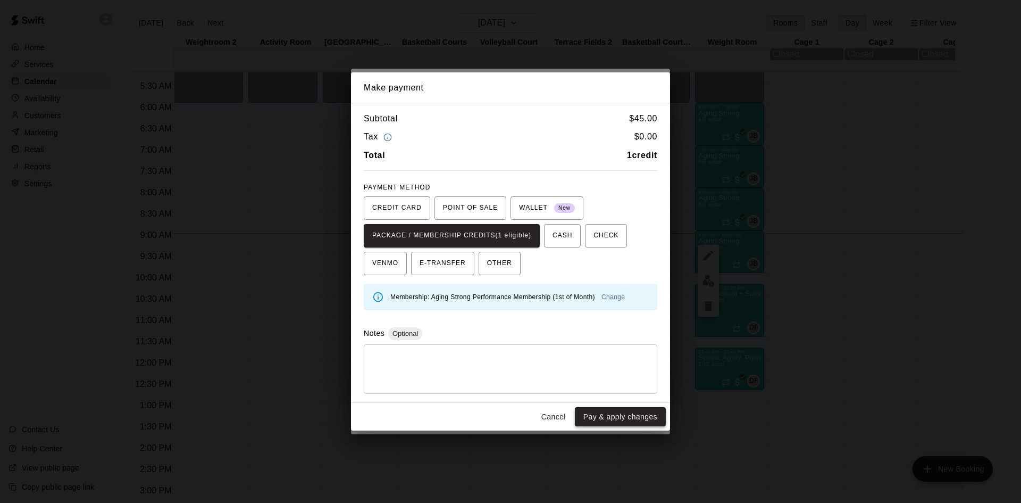
click at [615, 419] on button "Pay & apply changes" at bounding box center [620, 417] width 91 height 20
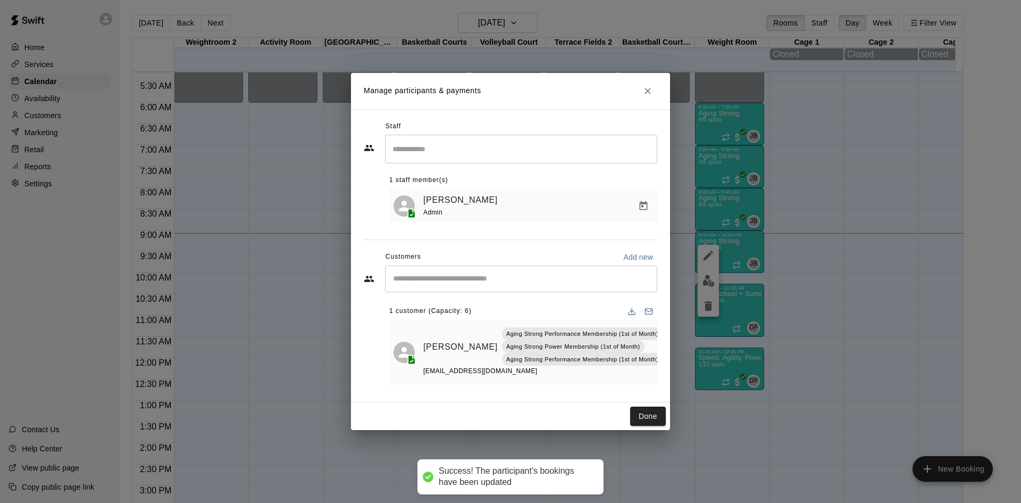
click at [508, 283] on input "Start typing to search customers..." at bounding box center [521, 278] width 263 height 11
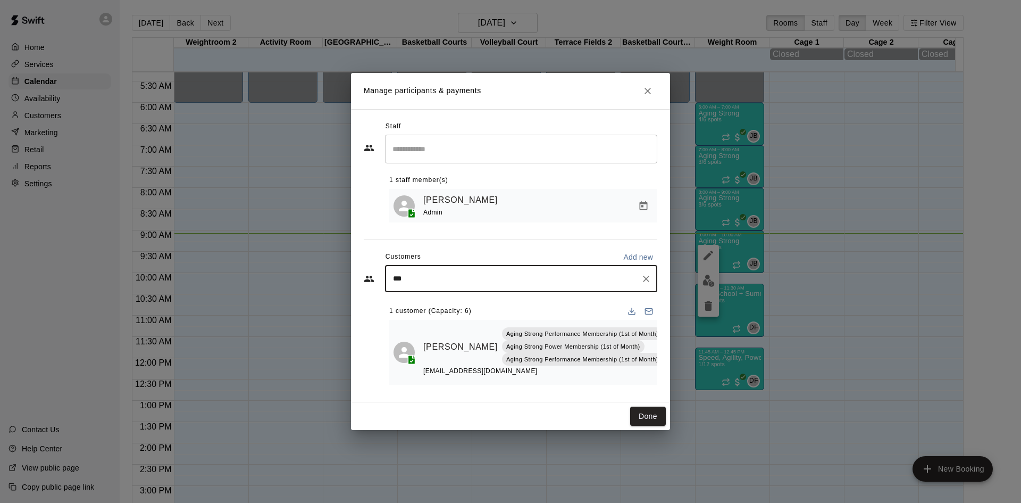
type input "****"
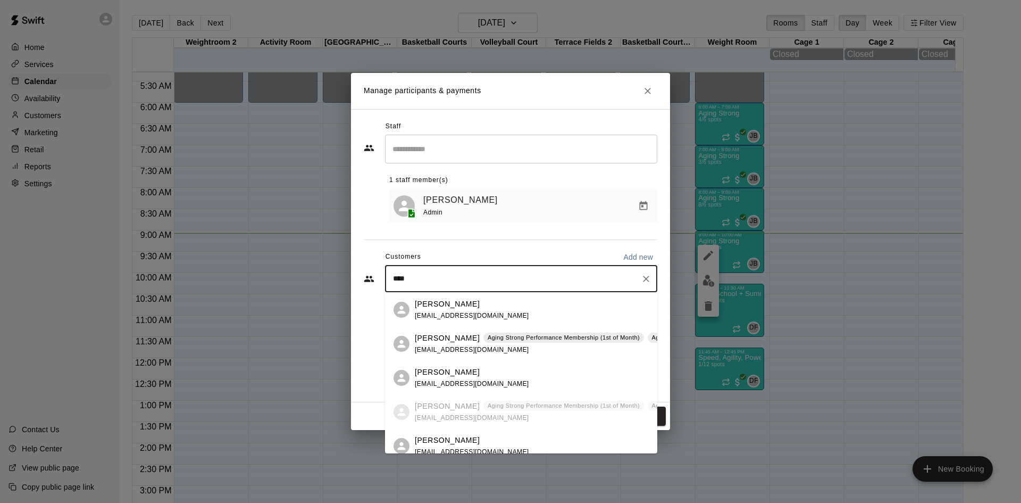
click at [509, 346] on span "[EMAIL_ADDRESS][DOMAIN_NAME]" at bounding box center [472, 349] width 114 height 7
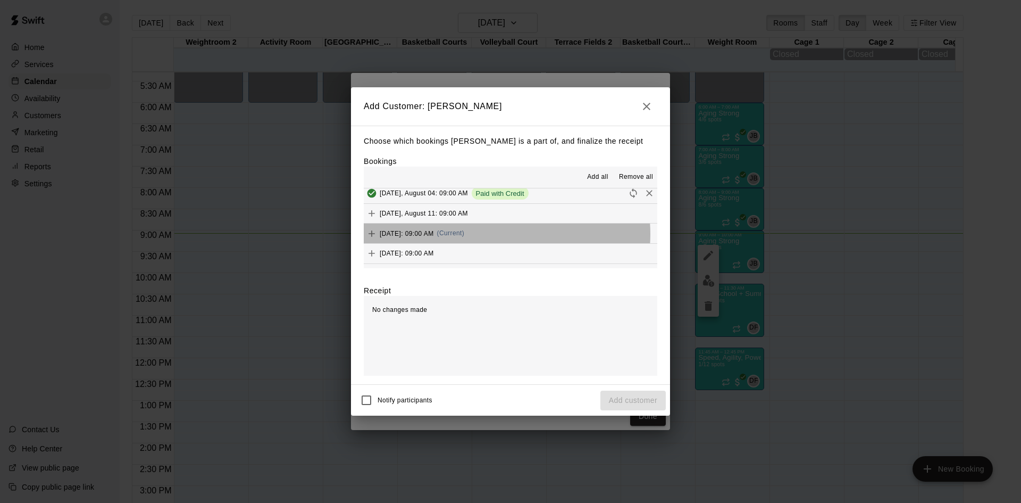
click at [465, 234] on span "(Current)" at bounding box center [451, 232] width 28 height 7
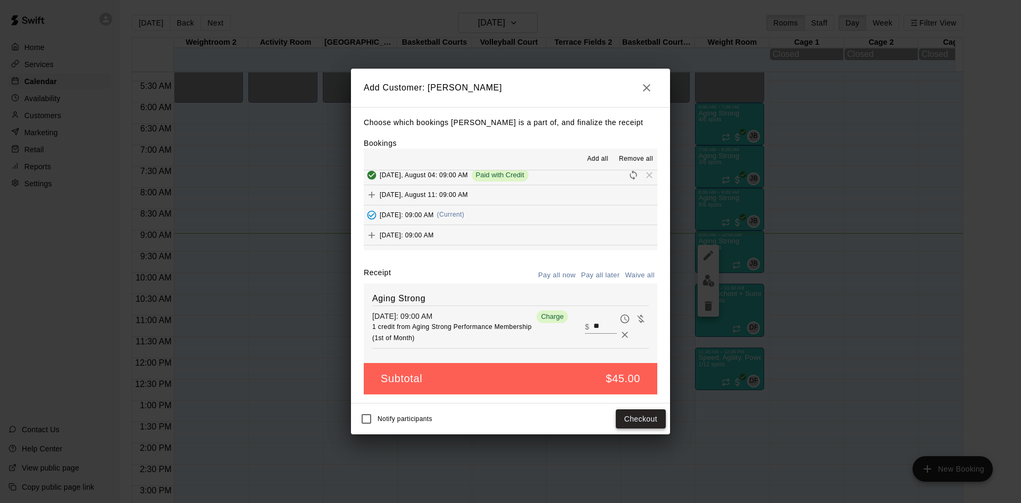
click at [622, 413] on button "Checkout" at bounding box center [641, 419] width 50 height 20
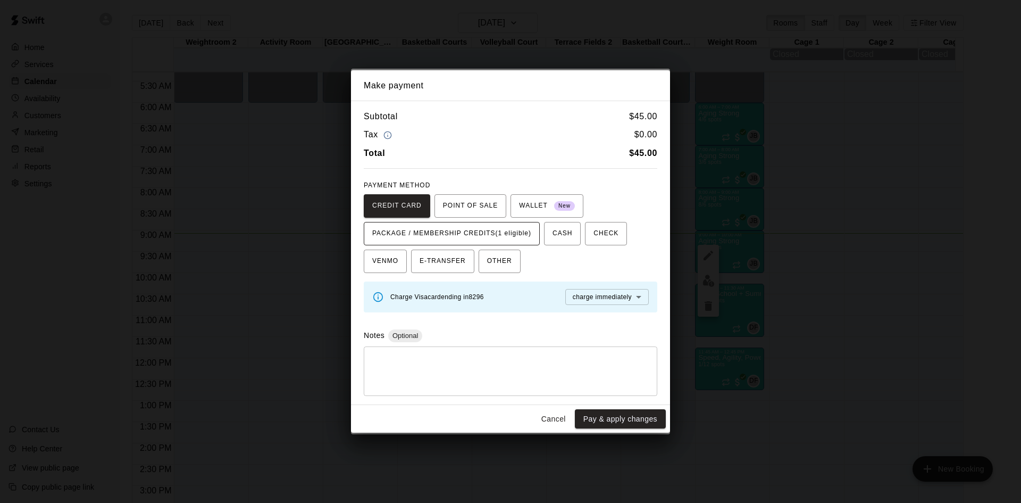
click at [505, 228] on span "PACKAGE / MEMBERSHIP CREDITS (1 eligible)" at bounding box center [451, 233] width 159 height 17
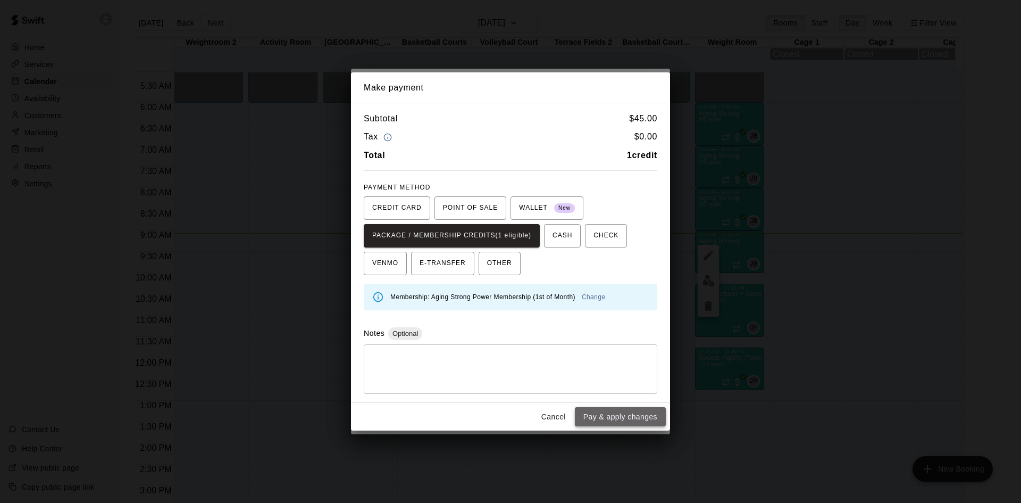
click at [620, 413] on button "Pay & apply changes" at bounding box center [620, 417] width 91 height 20
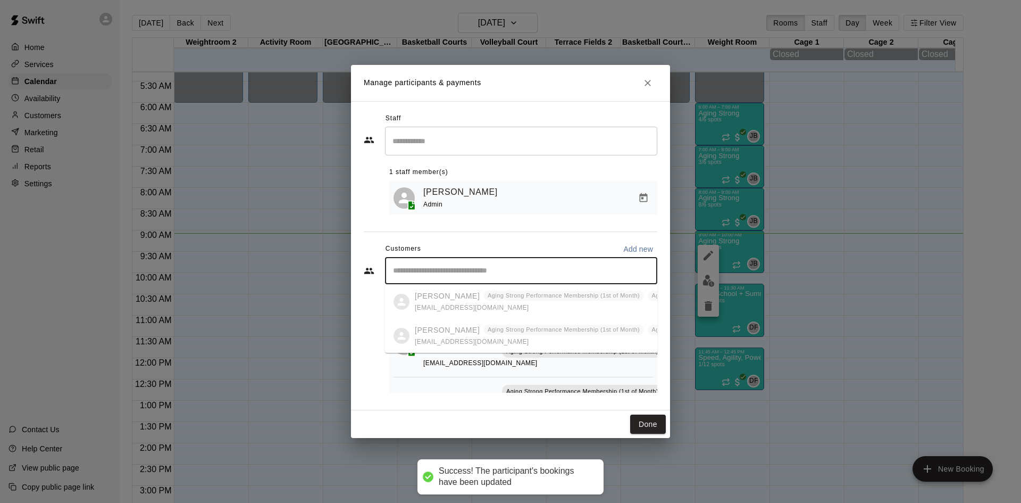
click at [544, 272] on input "Start typing to search customers..." at bounding box center [521, 270] width 263 height 11
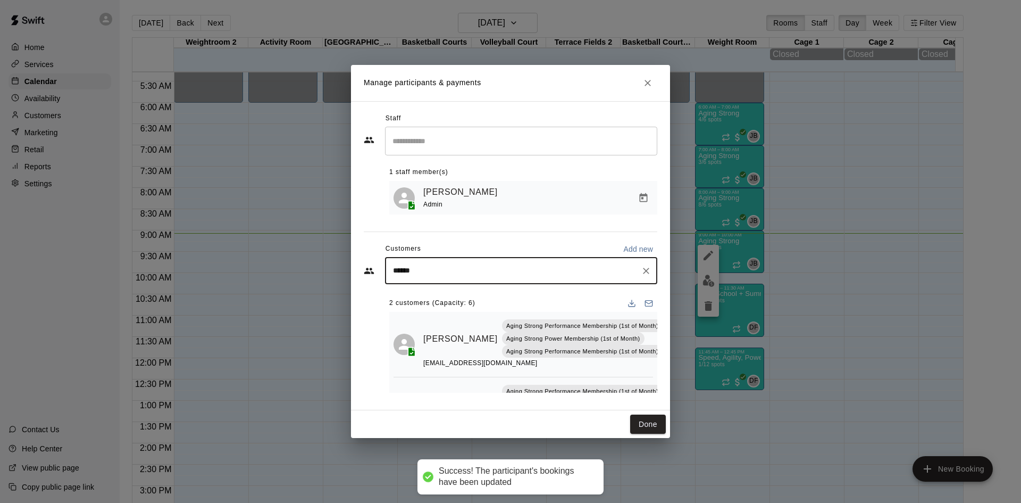
type input "*******"
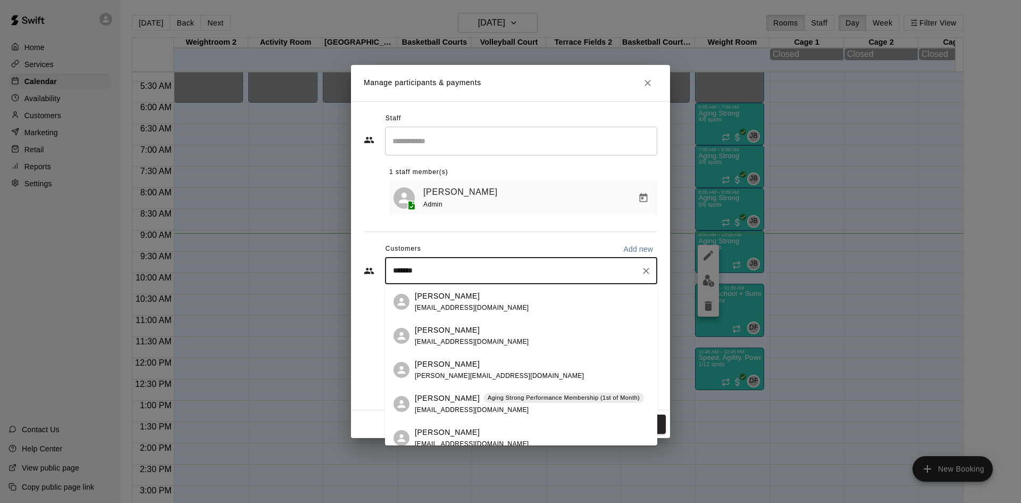
click at [522, 407] on div "[PERSON_NAME] Aging Strong Performance Membership (1st of Month) [EMAIL_ADDRESS…" at bounding box center [529, 404] width 229 height 23
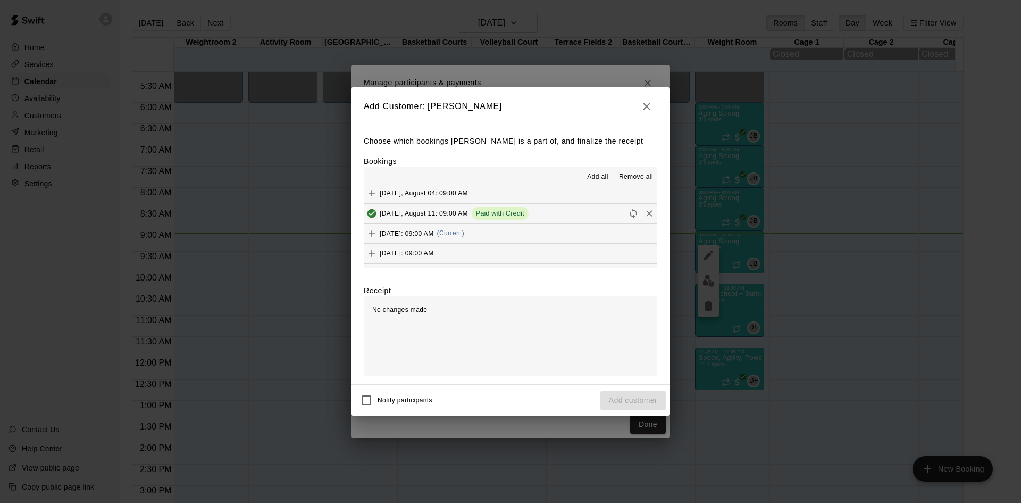
click at [514, 240] on button "[DATE]: 09:00 AM (Current)" at bounding box center [511, 233] width 294 height 20
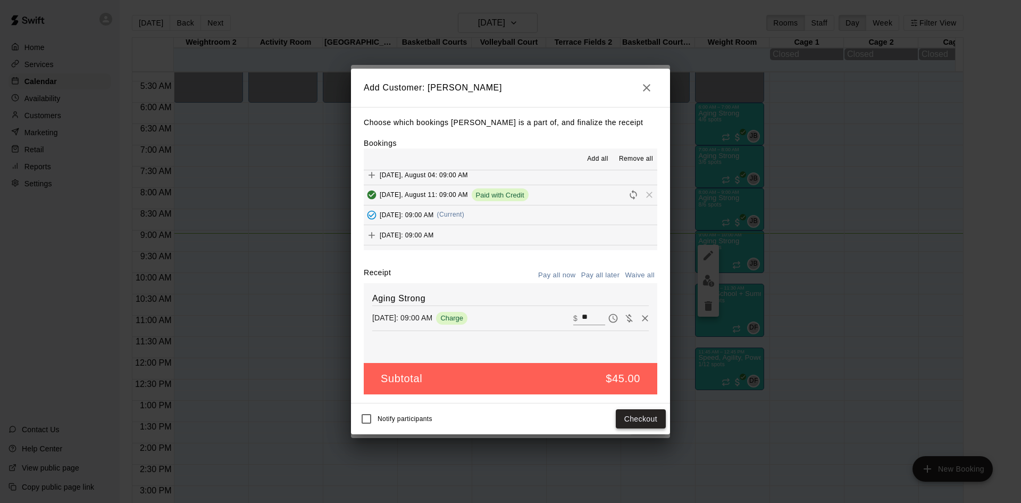
click at [631, 418] on button "Checkout" at bounding box center [641, 419] width 50 height 20
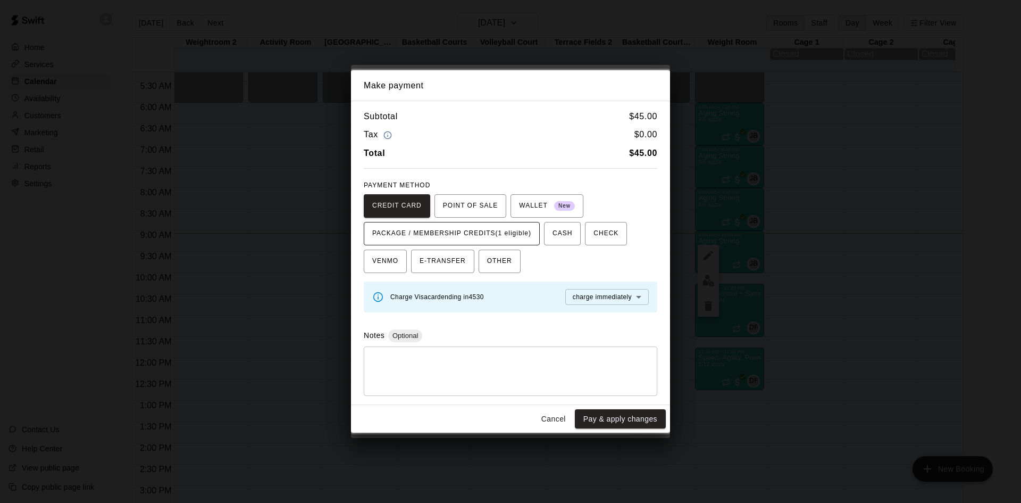
click at [528, 236] on span "PACKAGE / MEMBERSHIP CREDITS (1 eligible)" at bounding box center [451, 233] width 159 height 17
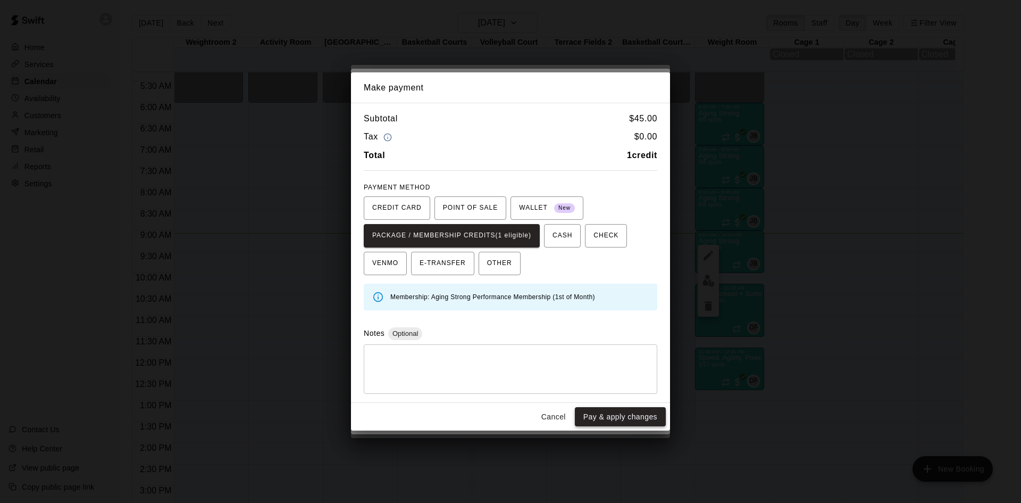
click at [599, 415] on button "Pay & apply changes" at bounding box center [620, 417] width 91 height 20
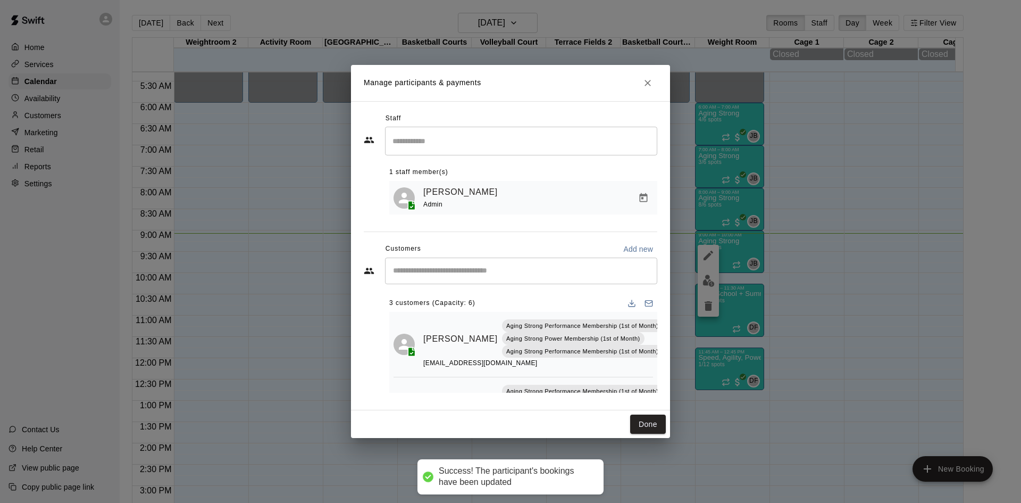
click at [540, 272] on input "Start typing to search customers..." at bounding box center [521, 270] width 263 height 11
type input "****"
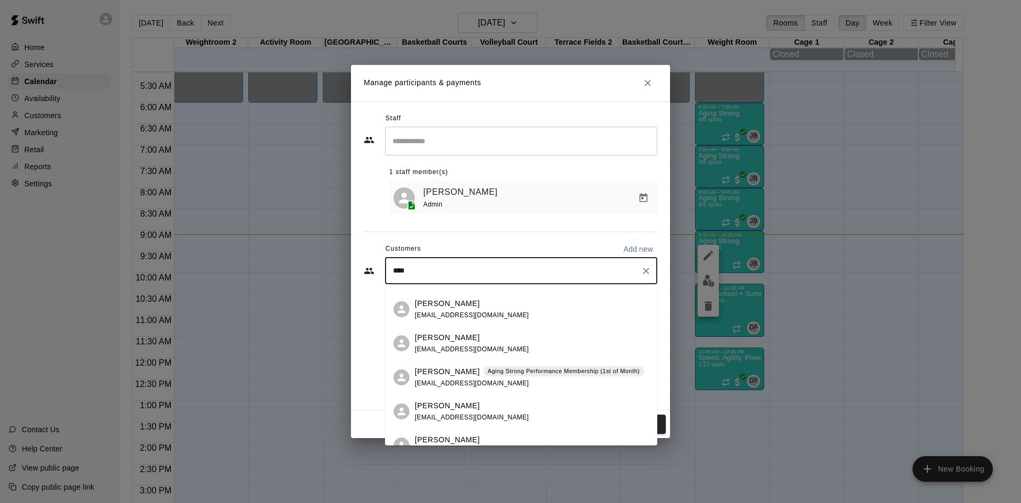
scroll to position [213, 0]
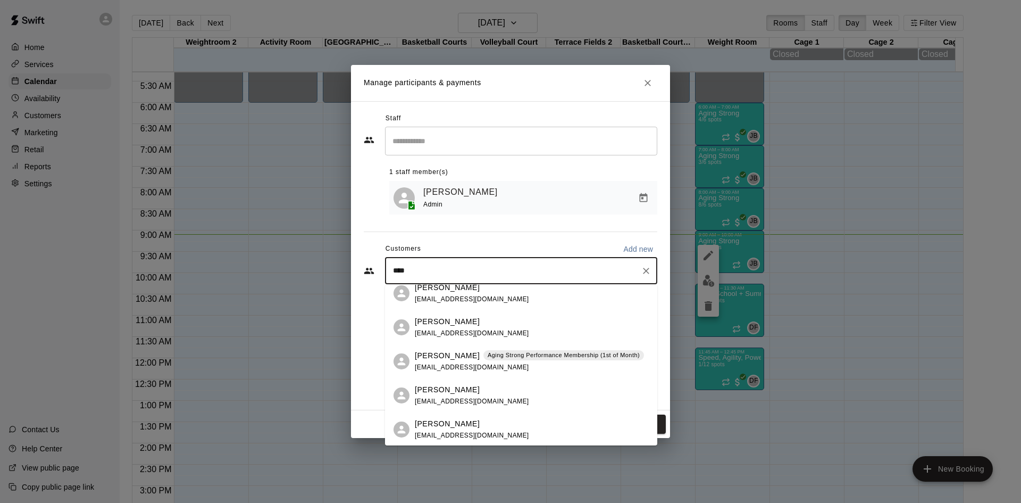
click at [516, 378] on div "[PERSON_NAME] [EMAIL_ADDRESS][DOMAIN_NAME] [PERSON_NAME] [EMAIL_ADDRESS][DOMAIN…" at bounding box center [521, 365] width 272 height 161
click at [516, 367] on div "[PERSON_NAME] Aging Strong Performance Membership (1st of Month) [EMAIL_ADDRESS…" at bounding box center [529, 361] width 229 height 23
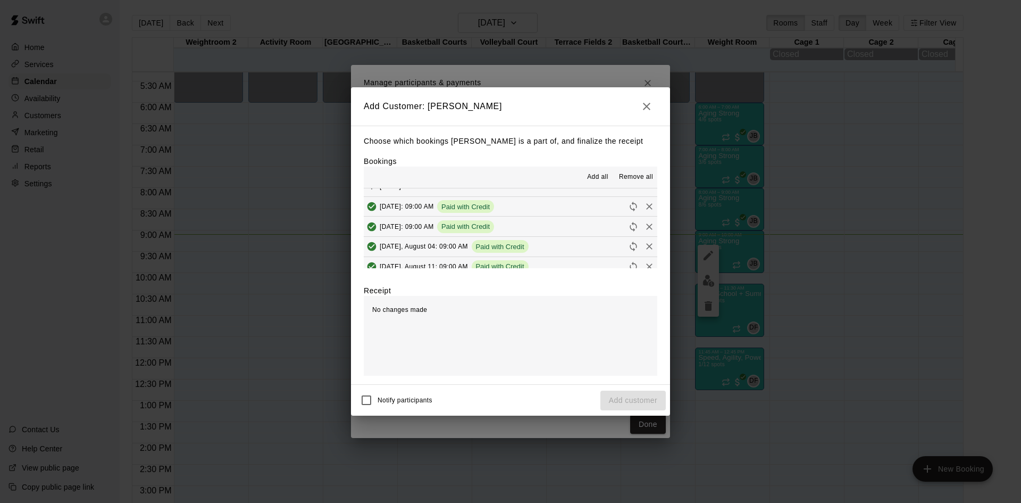
scroll to position [426, 0]
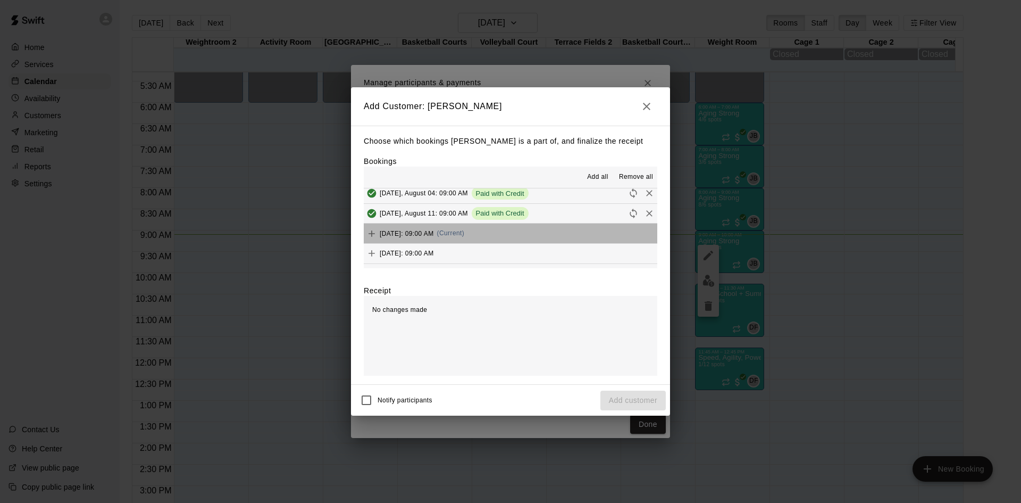
click at [518, 231] on button "[DATE]: 09:00 AM (Current)" at bounding box center [511, 233] width 294 height 20
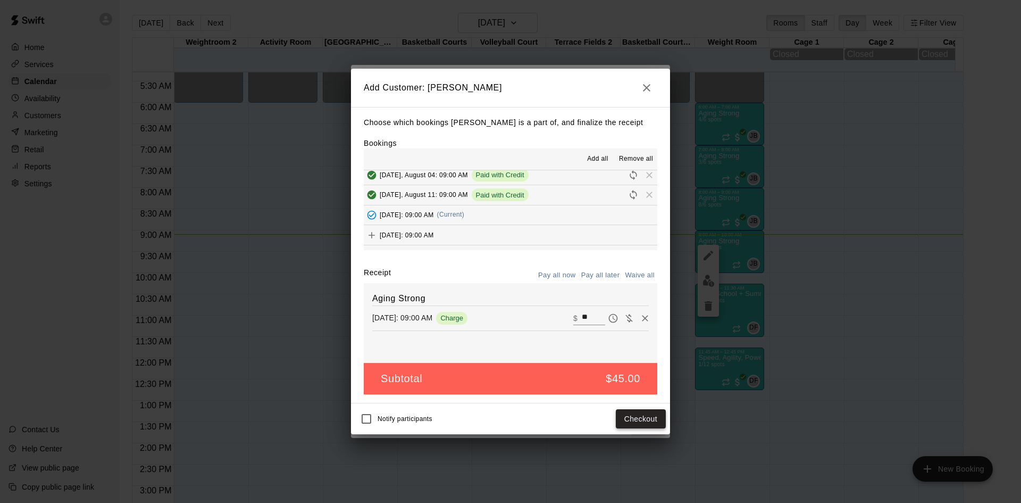
click at [629, 422] on button "Checkout" at bounding box center [641, 419] width 50 height 20
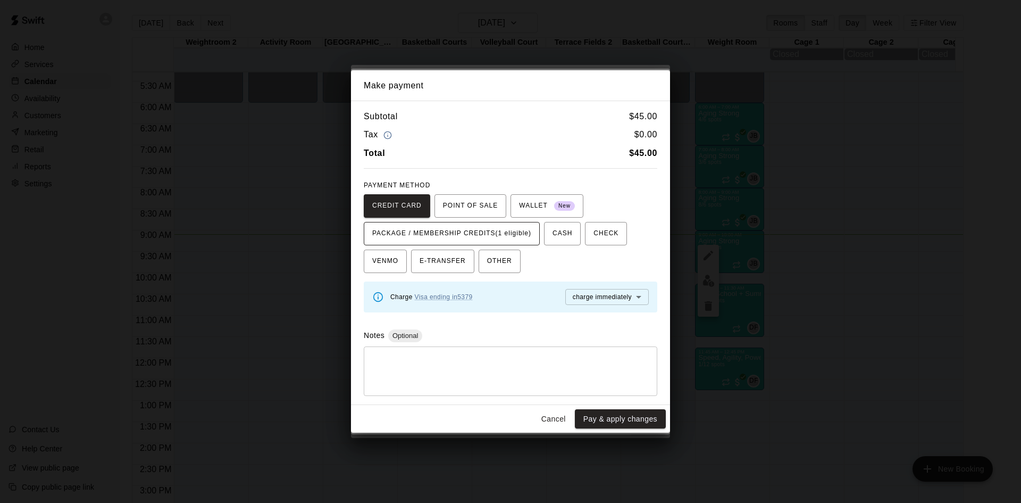
click at [528, 231] on span "PACKAGE / MEMBERSHIP CREDITS (1 eligible)" at bounding box center [451, 233] width 159 height 17
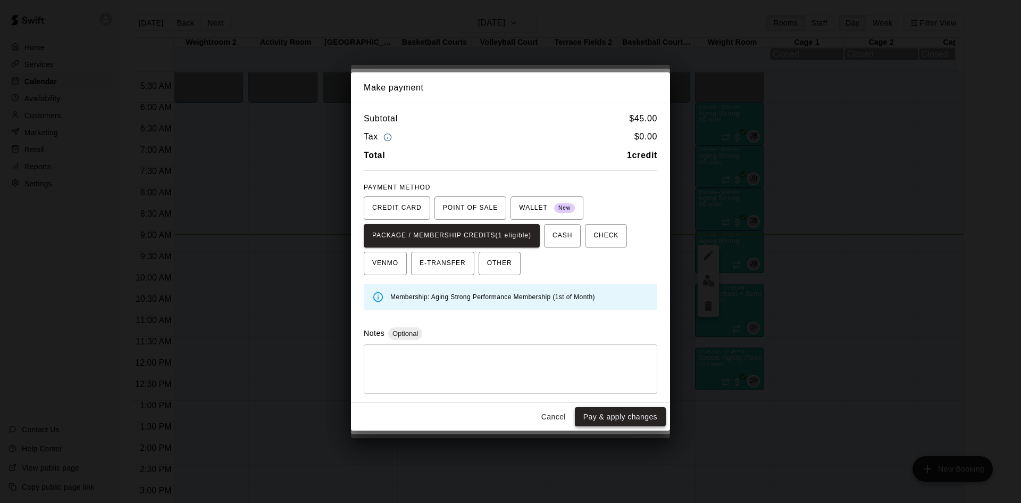
click at [603, 415] on button "Pay & apply changes" at bounding box center [620, 417] width 91 height 20
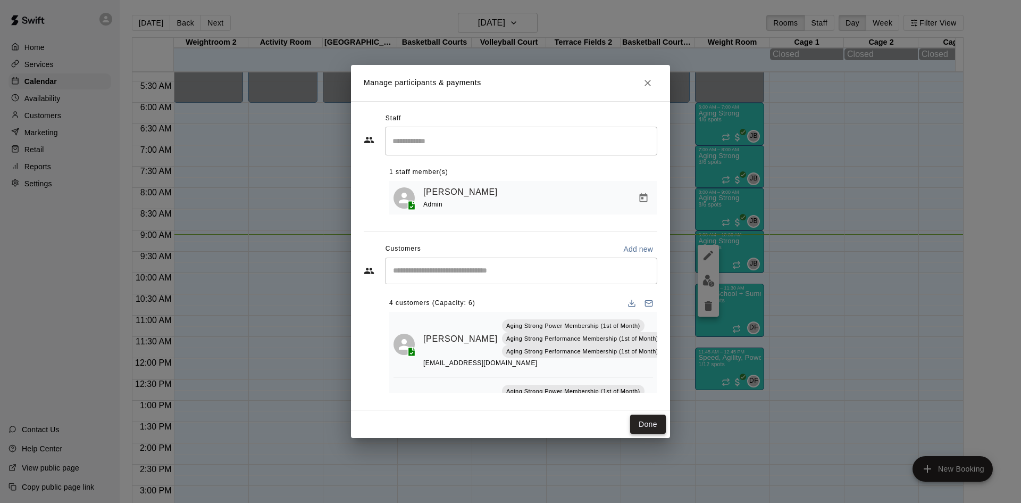
click at [647, 423] on button "Done" at bounding box center [648, 424] width 36 height 20
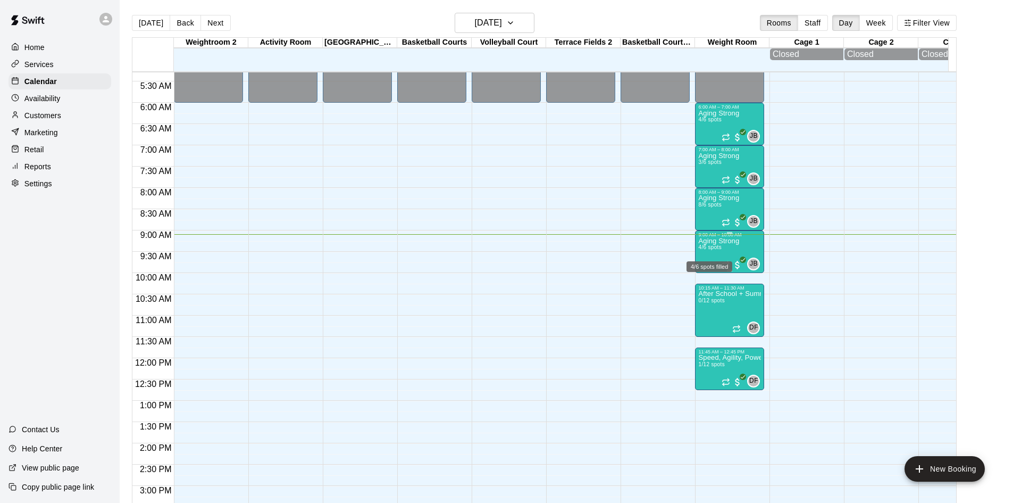
click at [710, 250] on span "4/6 spots" at bounding box center [709, 247] width 23 height 6
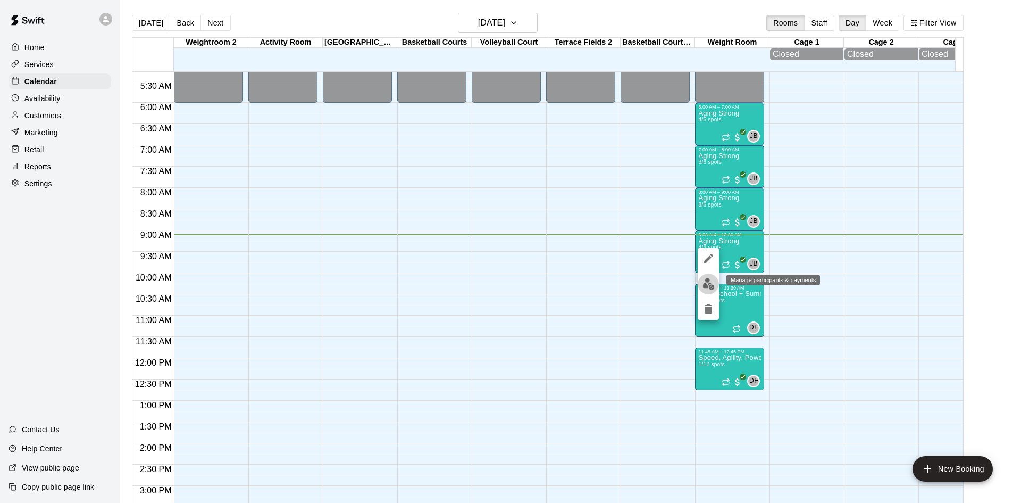
click at [712, 279] on img "edit" at bounding box center [709, 284] width 12 height 12
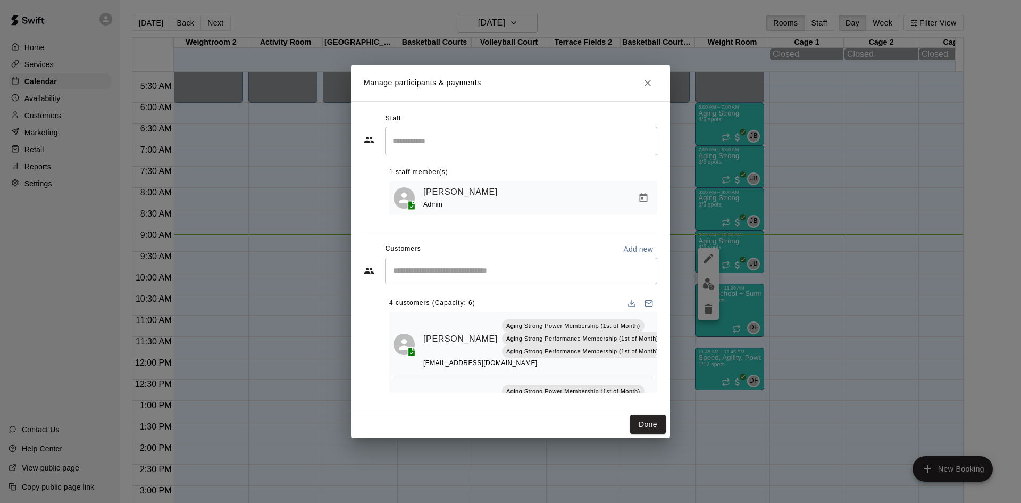
click at [543, 268] on input "Start typing to search customers..." at bounding box center [521, 270] width 263 height 11
type input "******"
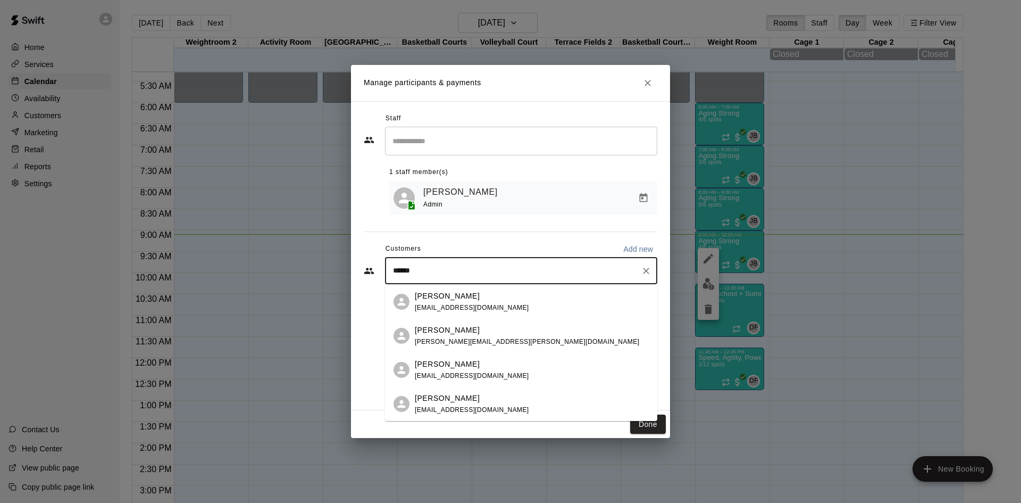
click at [532, 301] on div "[PERSON_NAME] [EMAIL_ADDRESS][DOMAIN_NAME]" at bounding box center [532, 301] width 234 height 23
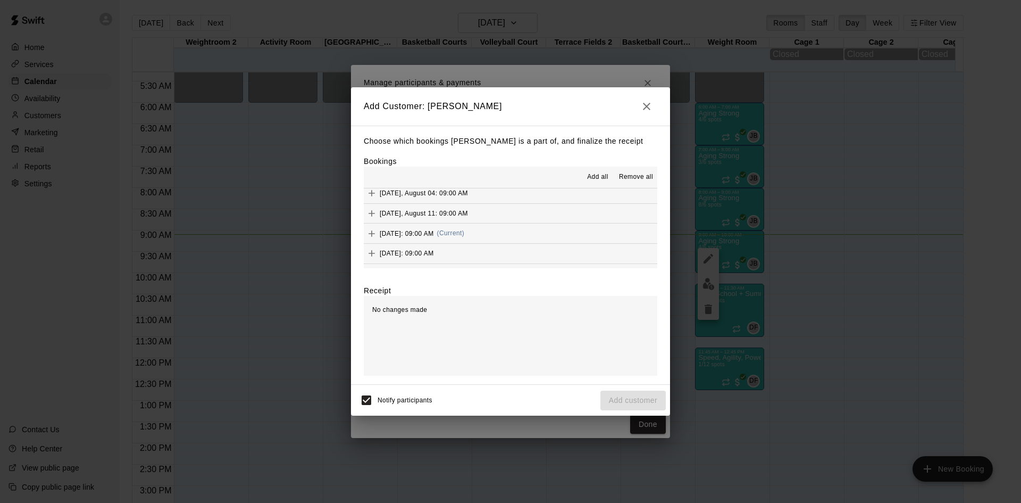
click at [512, 228] on button "[DATE]: 09:00 AM (Current)" at bounding box center [511, 233] width 294 height 20
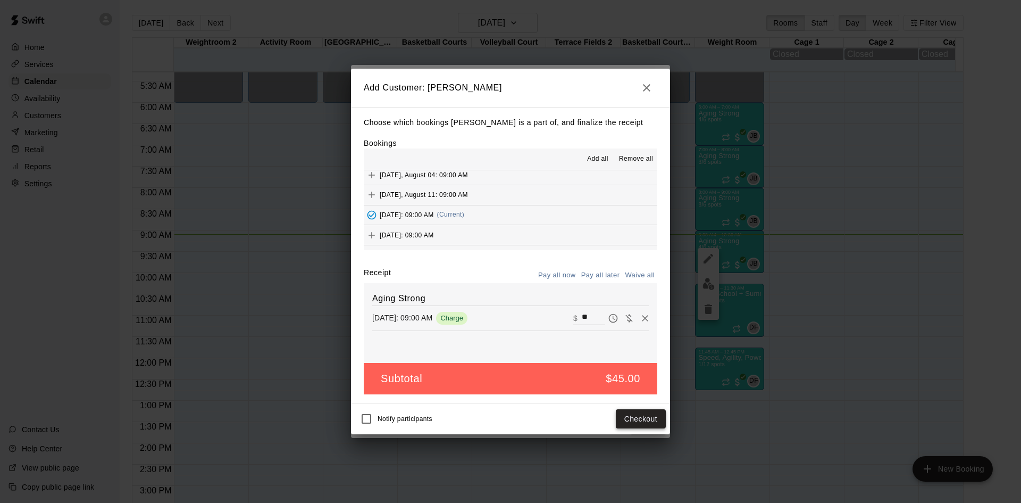
click at [628, 419] on button "Checkout" at bounding box center [641, 419] width 50 height 20
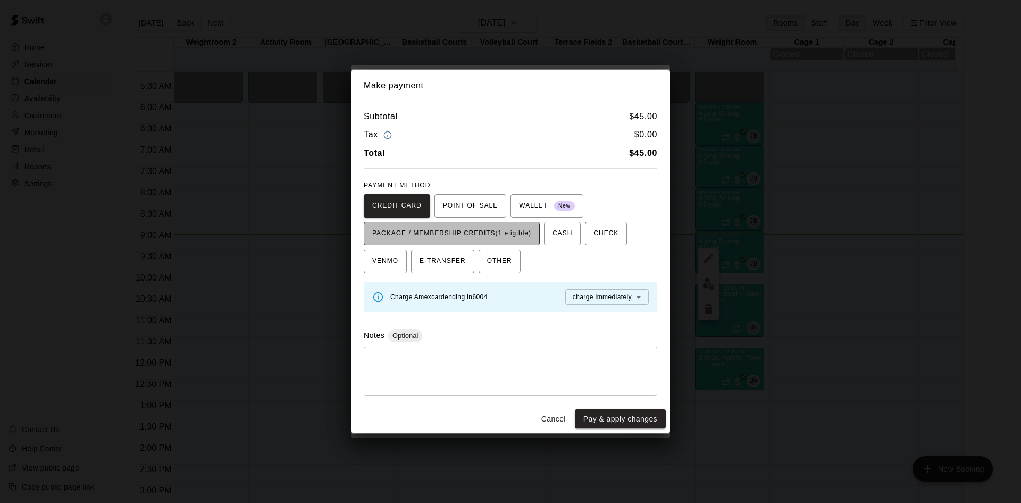
click at [498, 229] on span "PACKAGE / MEMBERSHIP CREDITS (1 eligible)" at bounding box center [451, 233] width 159 height 17
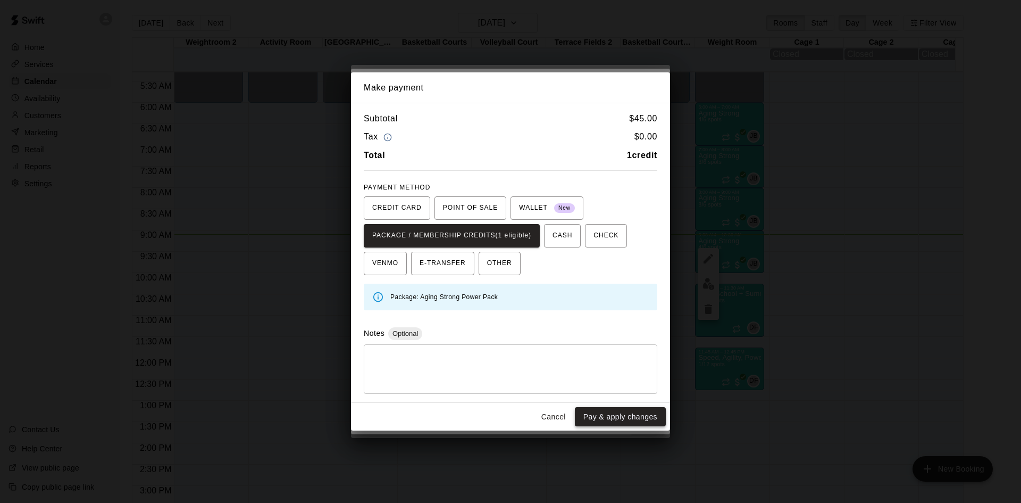
click at [595, 419] on button "Pay & apply changes" at bounding box center [620, 417] width 91 height 20
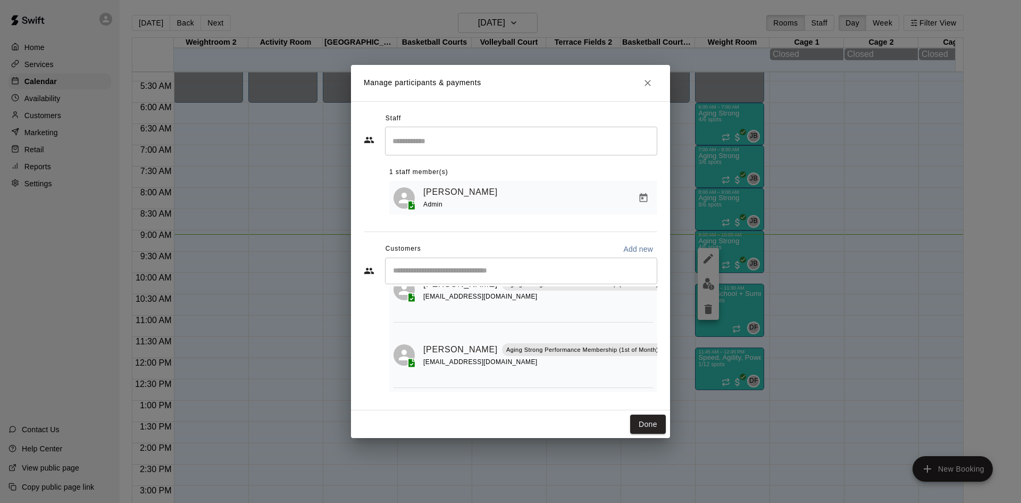
scroll to position [229, 0]
click at [640, 423] on button "Done" at bounding box center [648, 424] width 36 height 20
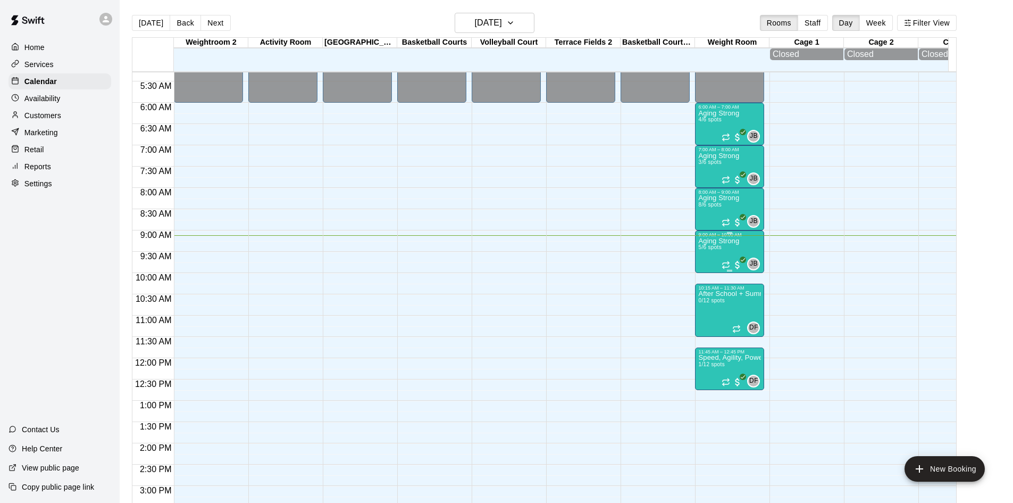
click at [720, 241] on p "Aging Strong" at bounding box center [718, 241] width 41 height 0
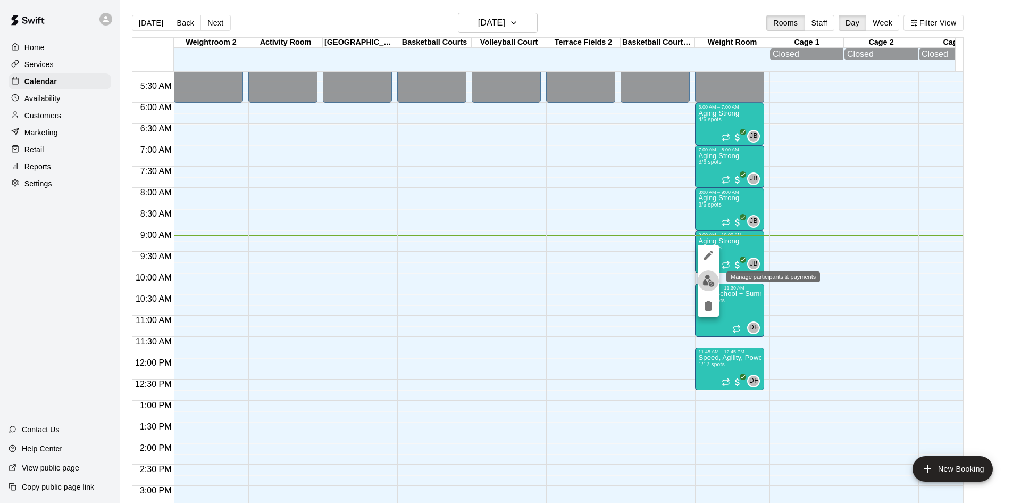
click at [712, 281] on img "edit" at bounding box center [709, 280] width 12 height 12
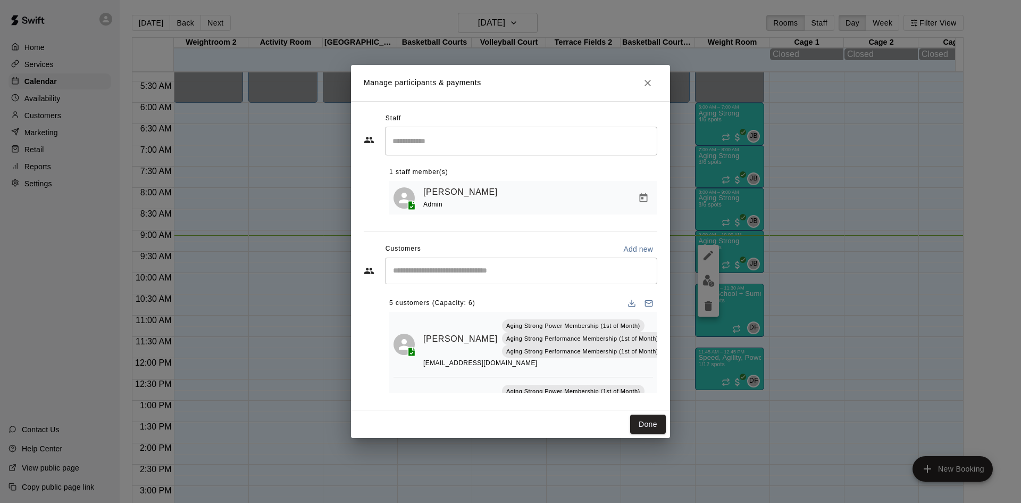
click at [521, 263] on div "​" at bounding box center [521, 270] width 272 height 27
type input "*****"
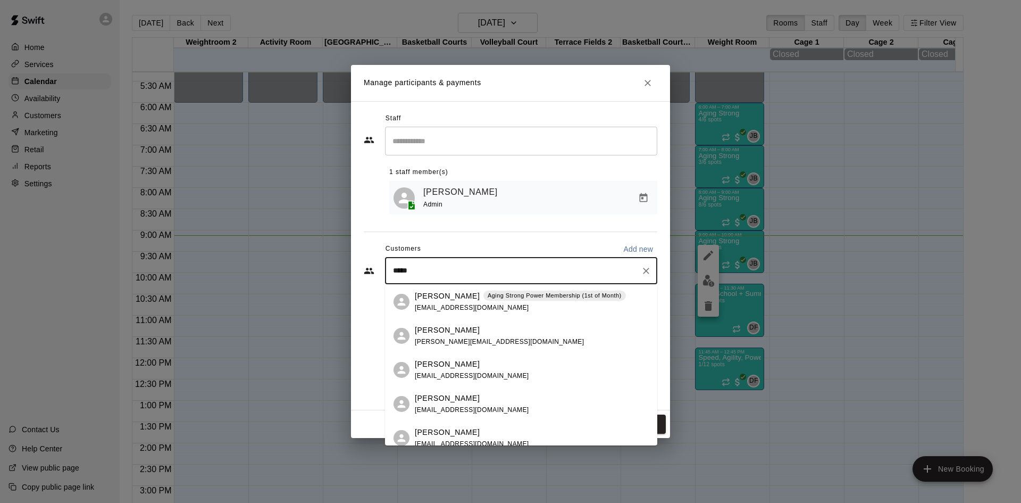
click at [518, 299] on p "Aging Strong Power Membership (1st of Month)" at bounding box center [555, 295] width 134 height 9
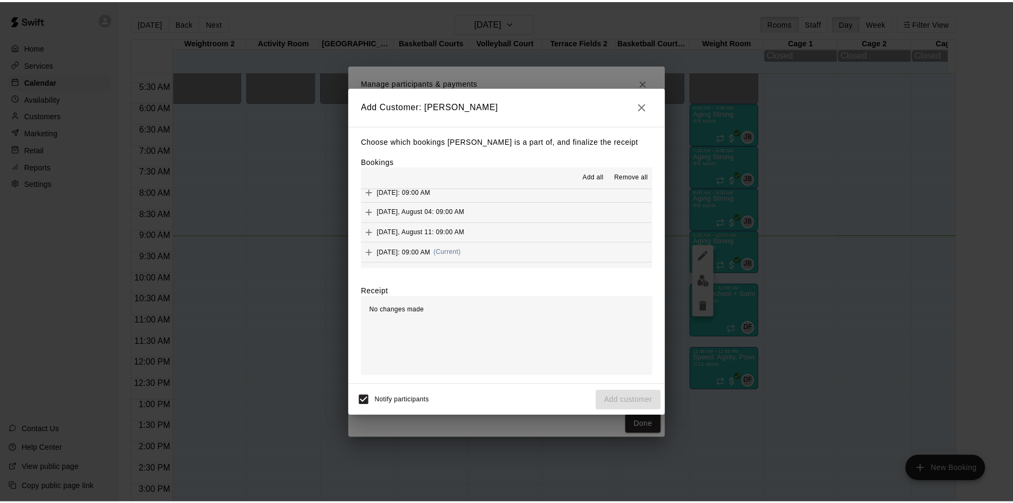
scroll to position [426, 0]
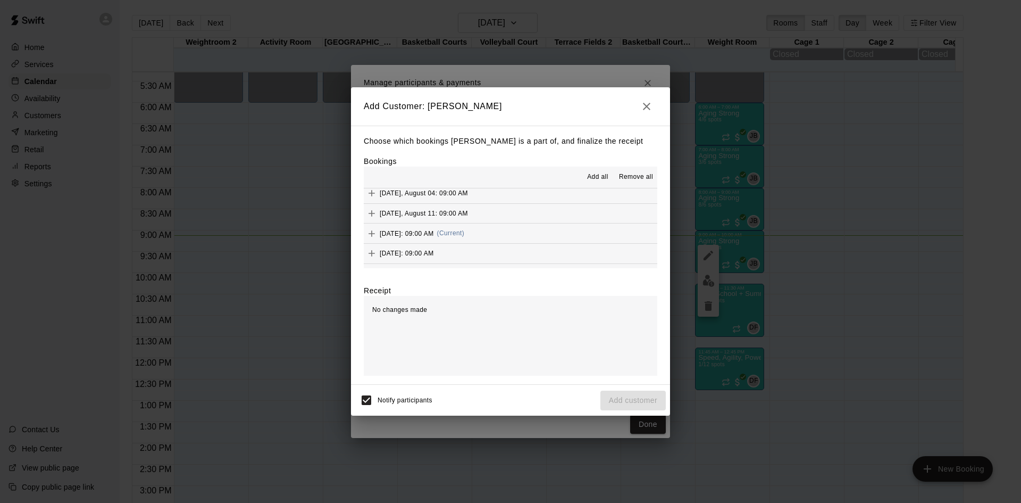
click at [510, 234] on button "[DATE]: 09:00 AM (Current)" at bounding box center [511, 233] width 294 height 20
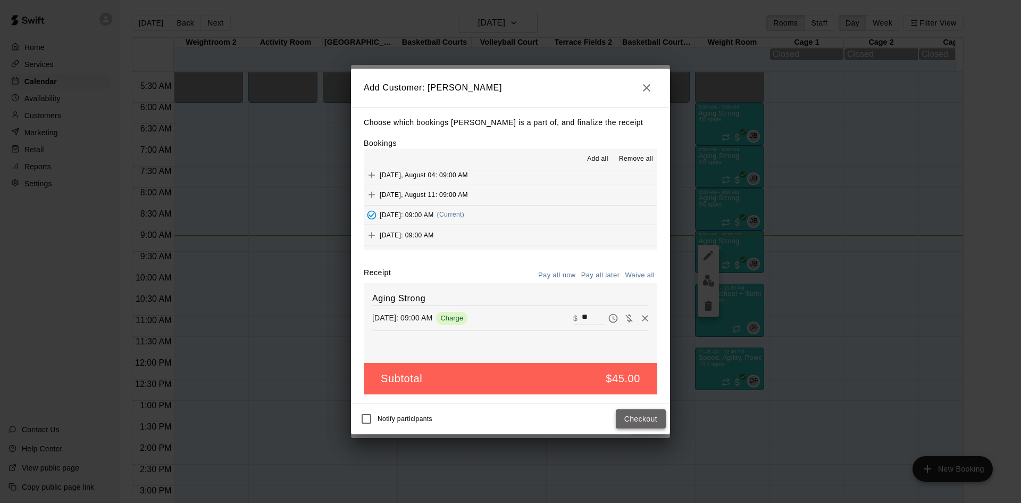
click at [656, 418] on button "Checkout" at bounding box center [641, 419] width 50 height 20
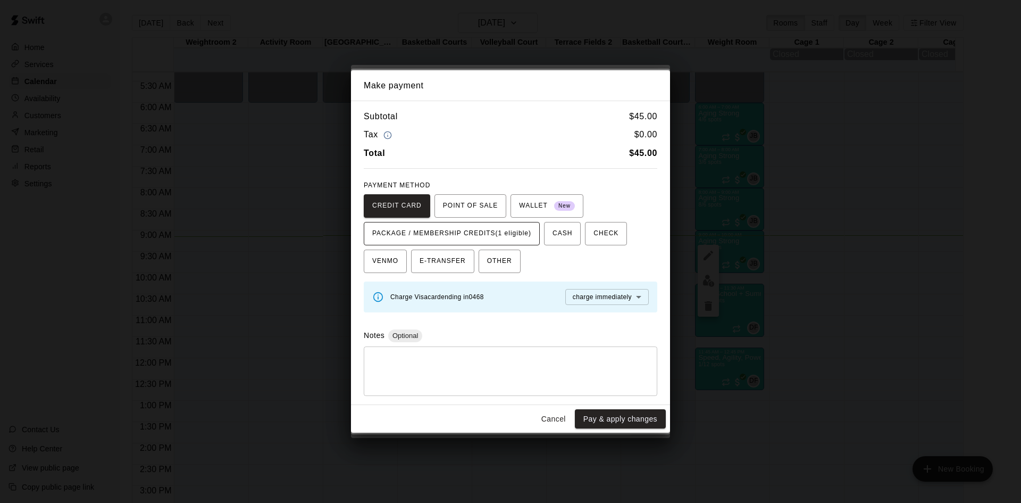
click at [529, 236] on span "PACKAGE / MEMBERSHIP CREDITS (1 eligible)" at bounding box center [451, 233] width 159 height 17
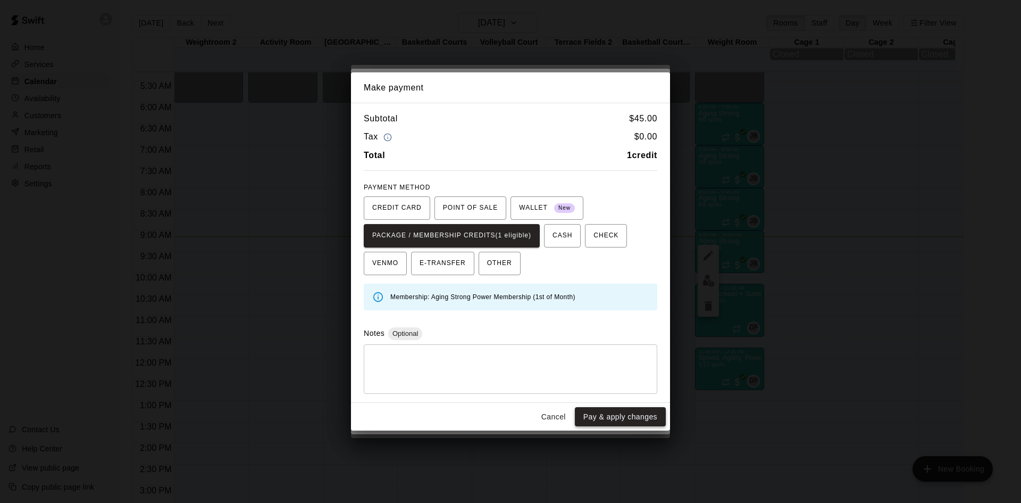
click at [601, 419] on button "Pay & apply changes" at bounding box center [620, 417] width 91 height 20
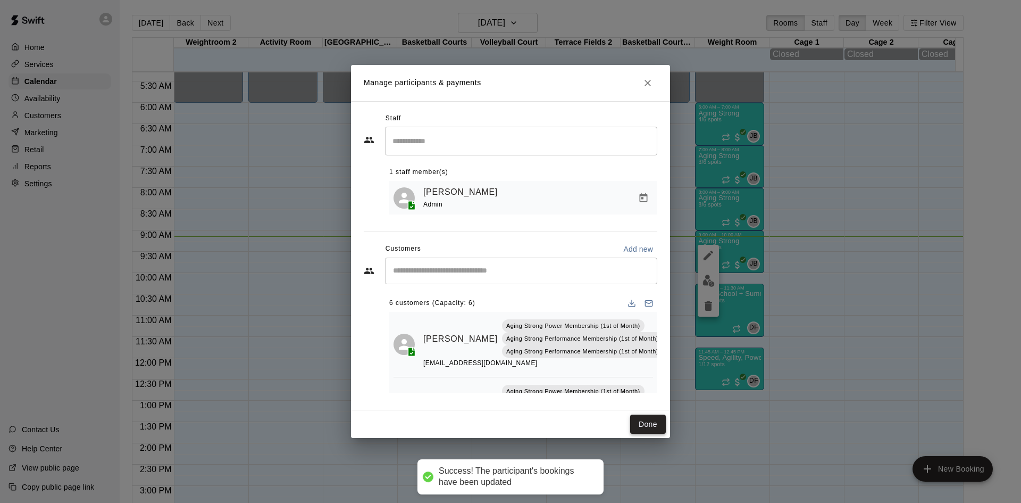
click at [647, 425] on button "Done" at bounding box center [648, 424] width 36 height 20
